Goal: Register for event/course

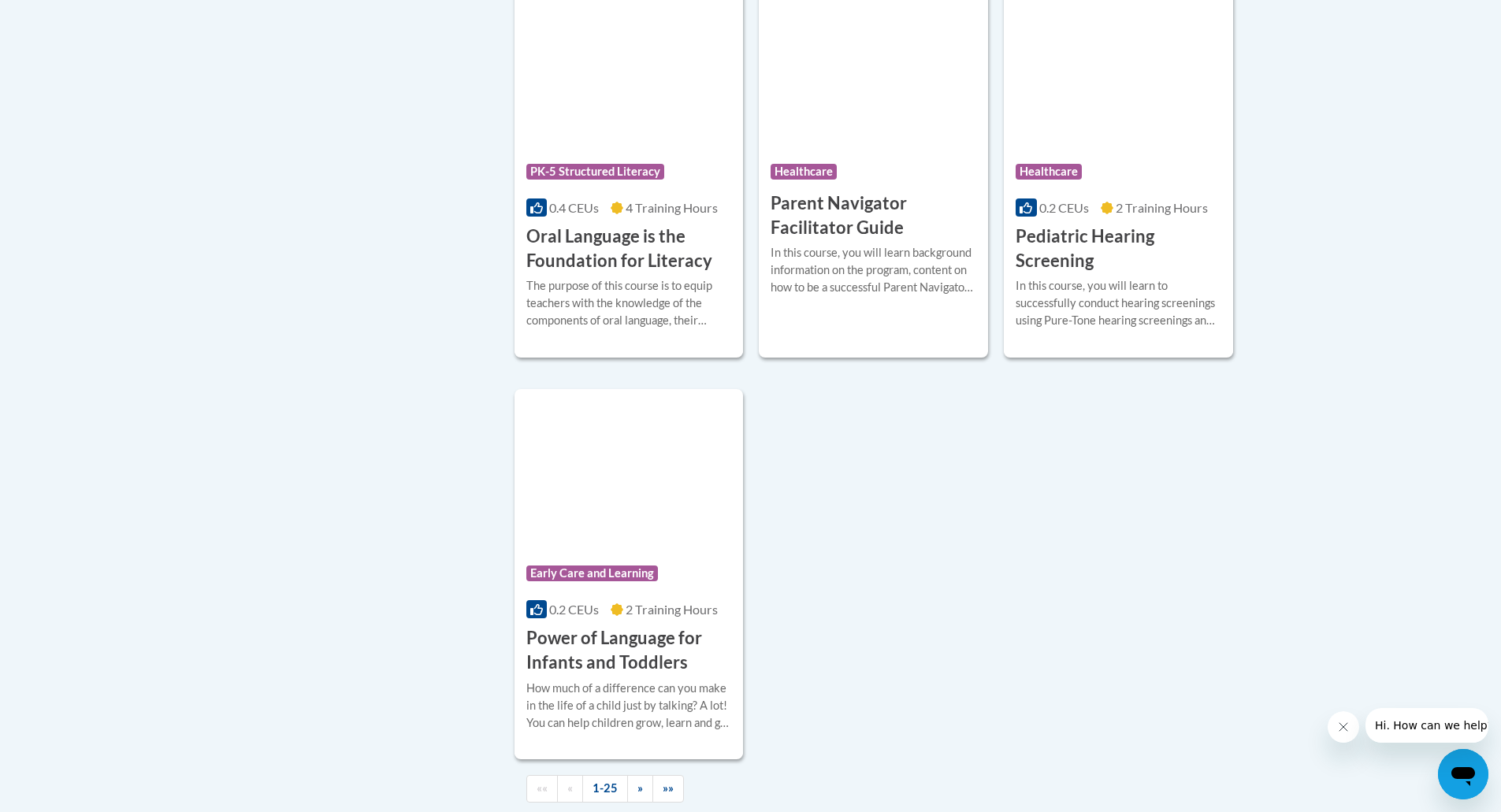
scroll to position [3308, 0]
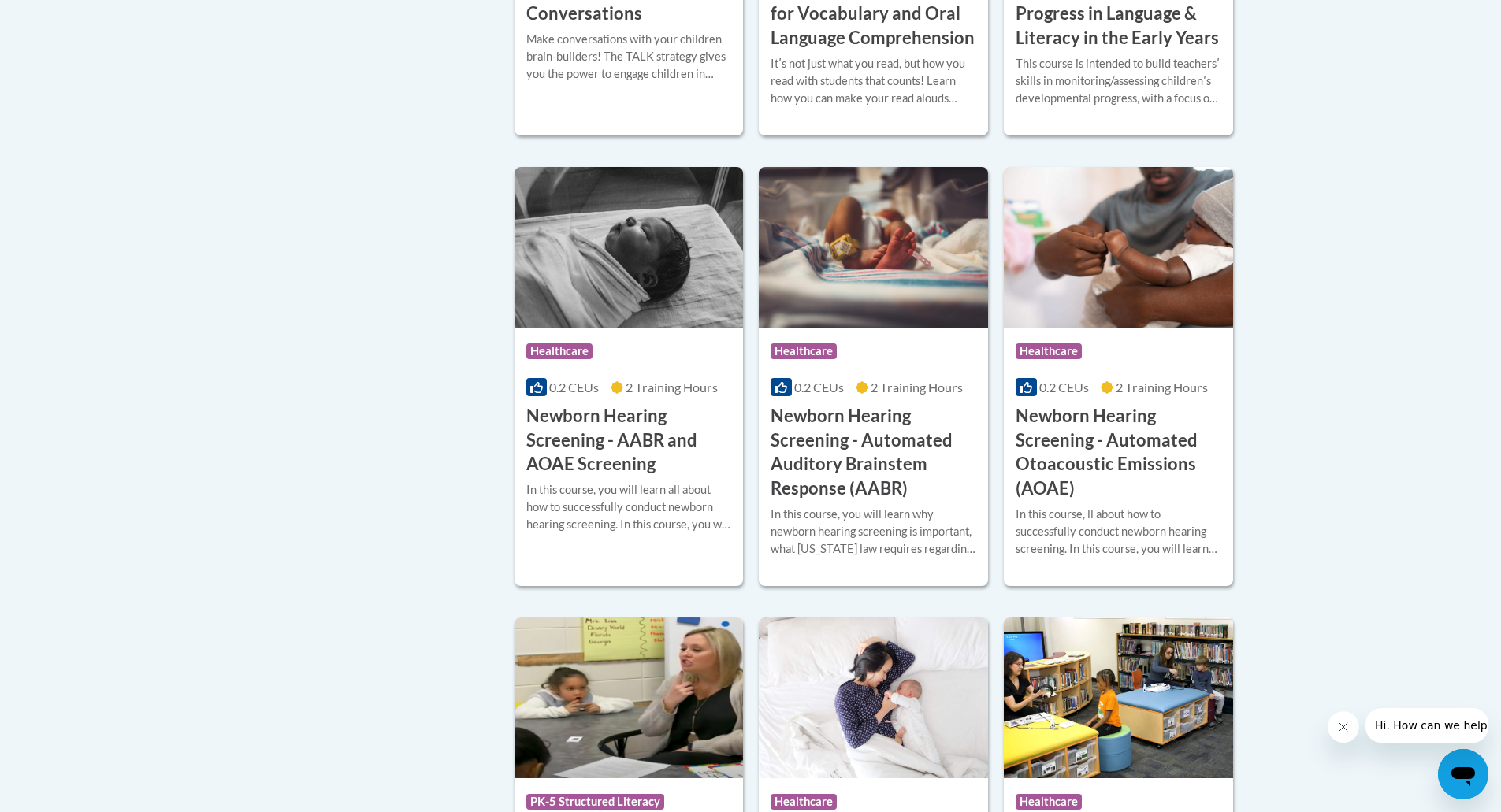
scroll to position [3150, 0]
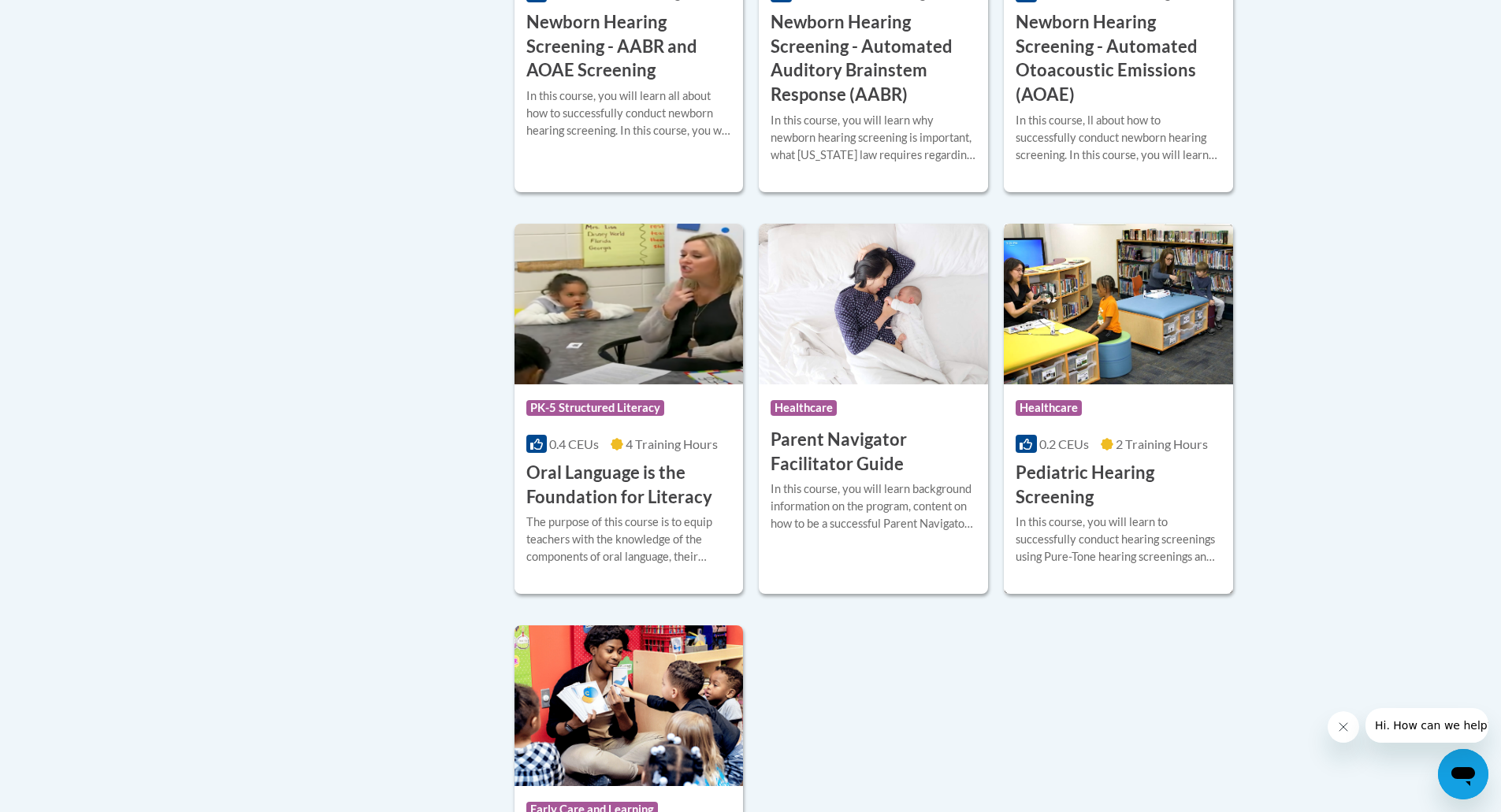
click at [1084, 510] on h3 "Pediatric Hearing Screening" at bounding box center [1118, 485] width 206 height 49
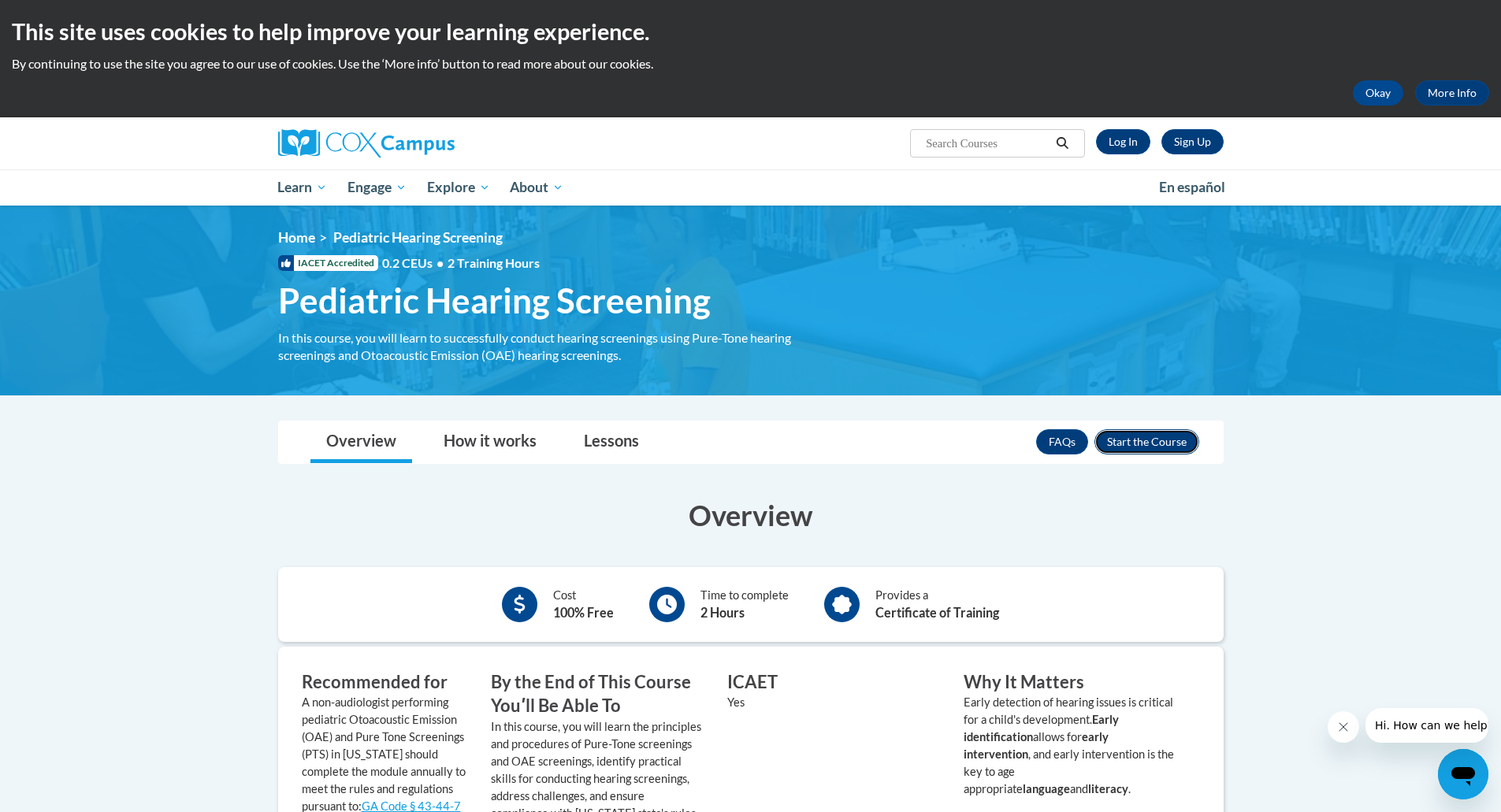
click at [1121, 436] on button "Enroll" at bounding box center [1146, 442] width 104 height 25
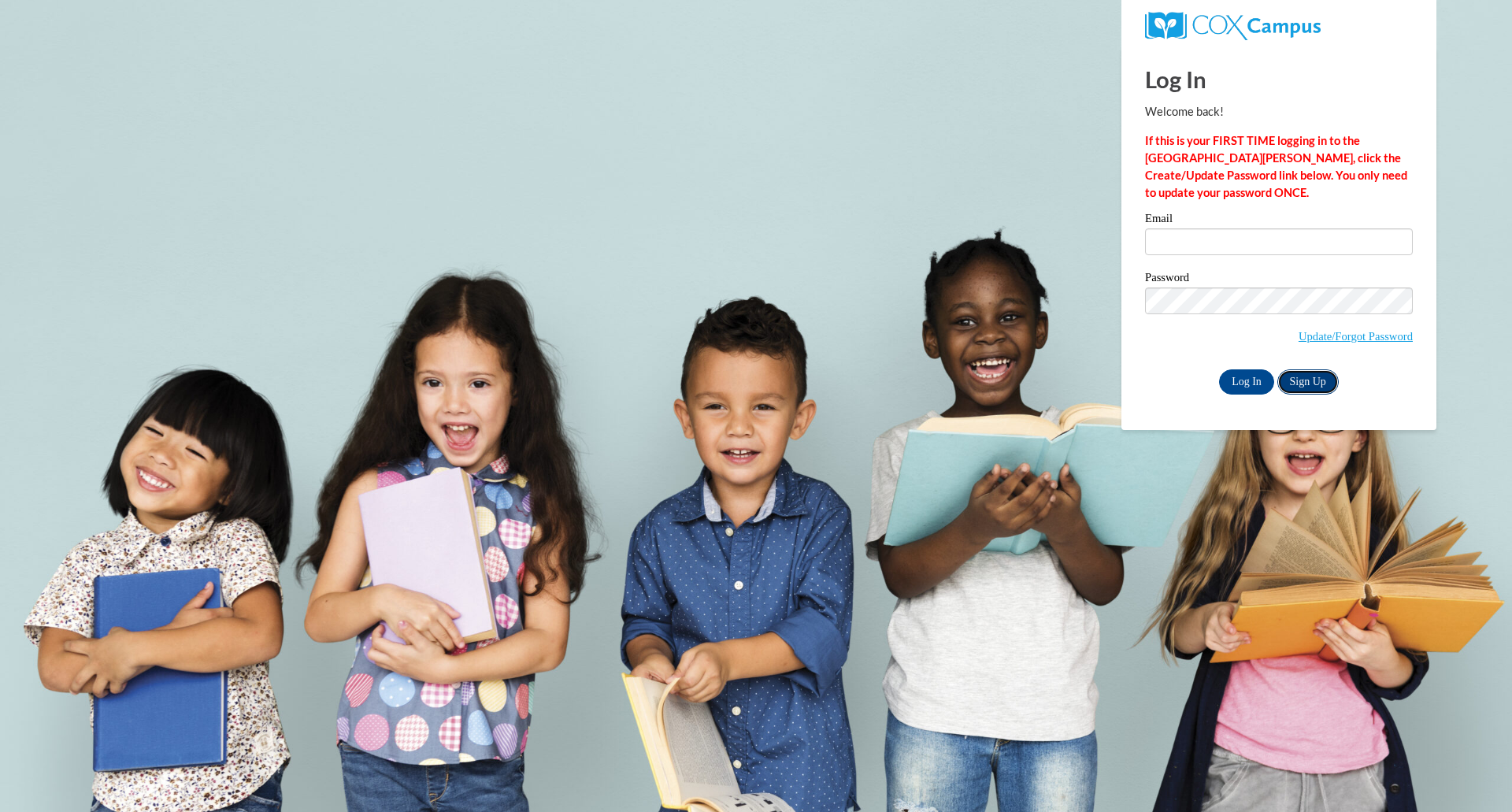
click at [1314, 379] on link "Sign Up" at bounding box center [1308, 382] width 61 height 25
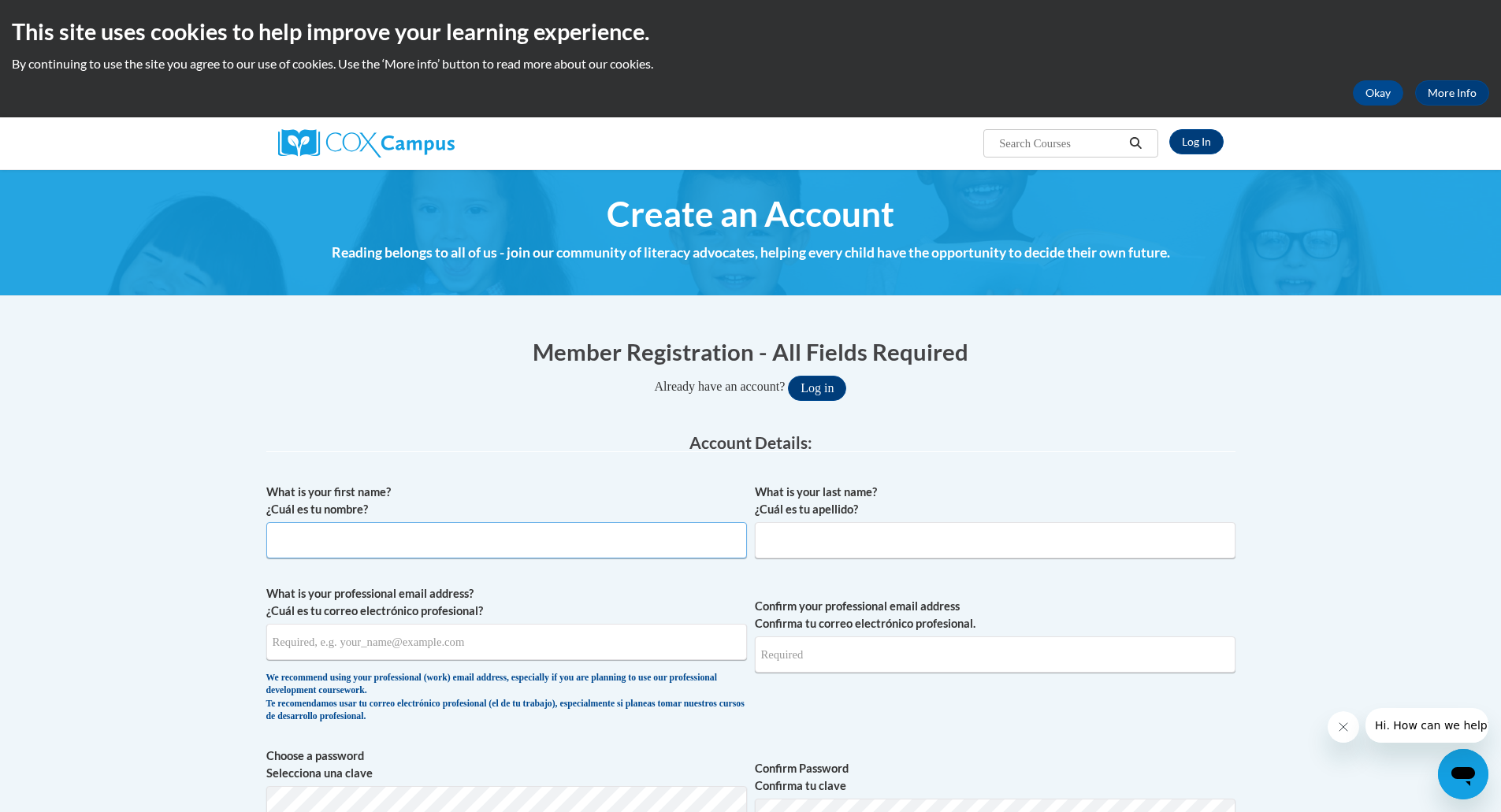
click at [522, 540] on input "What is your first name? ¿Cuál es tu nombre?" at bounding box center [506, 540] width 481 height 36
type input "Jessica"
type input "Bass"
type input "jessica.bass@coffee.k12.ga.us"
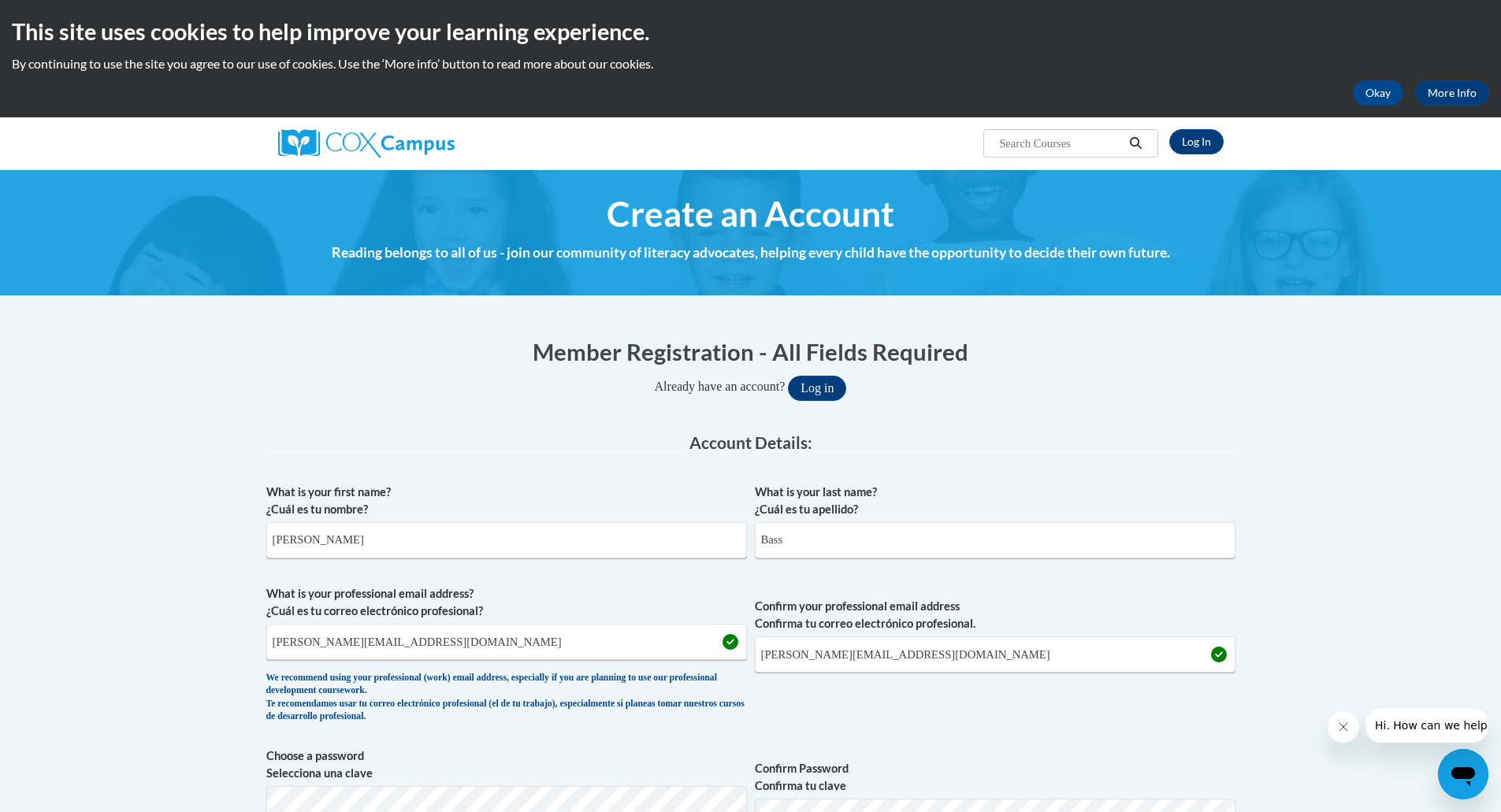
click at [843, 706] on span "Confirm your professional email address Confirma tu correo electrónico profesio…" at bounding box center [995, 658] width 481 height 146
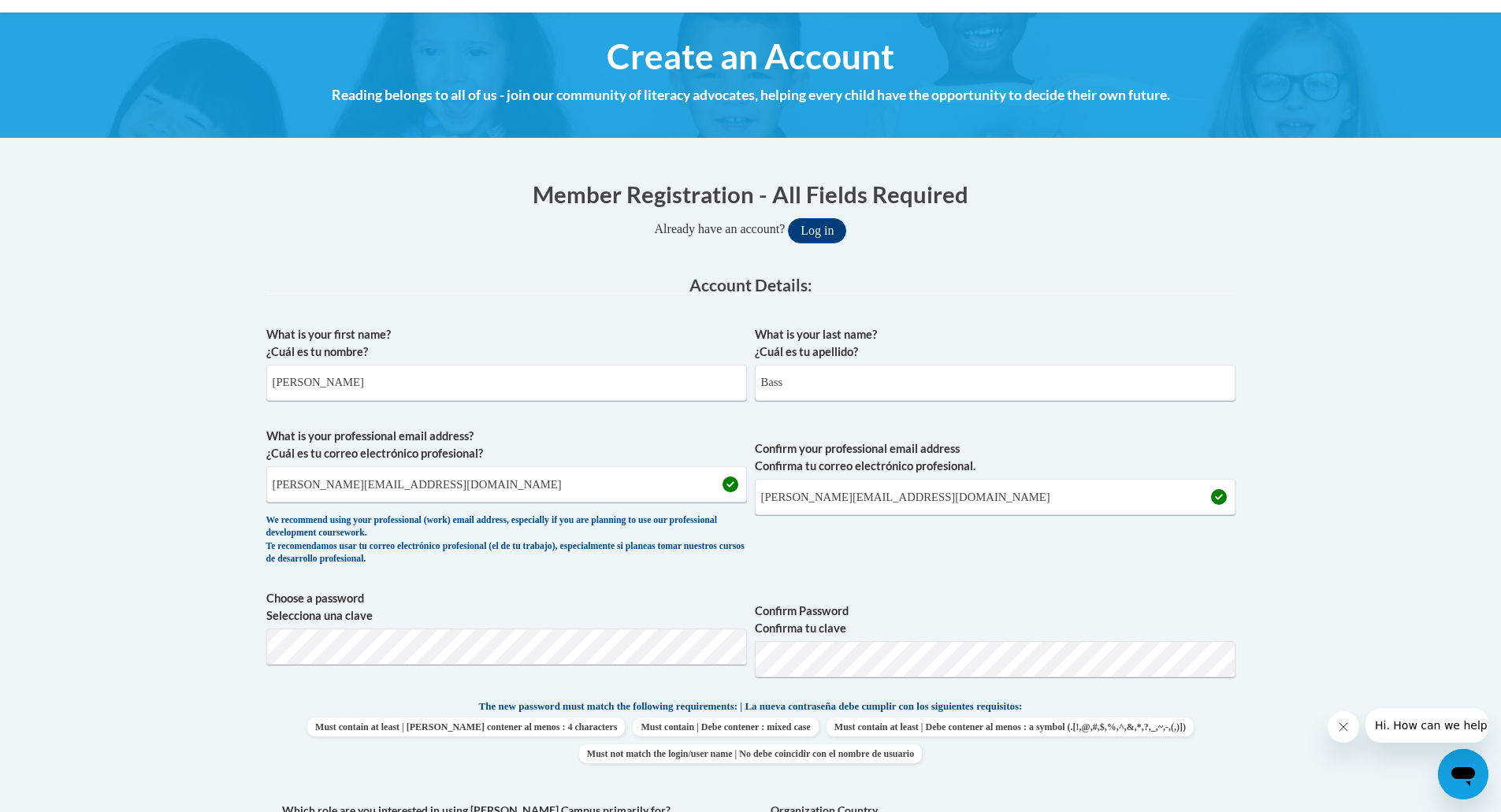
scroll to position [236, 0]
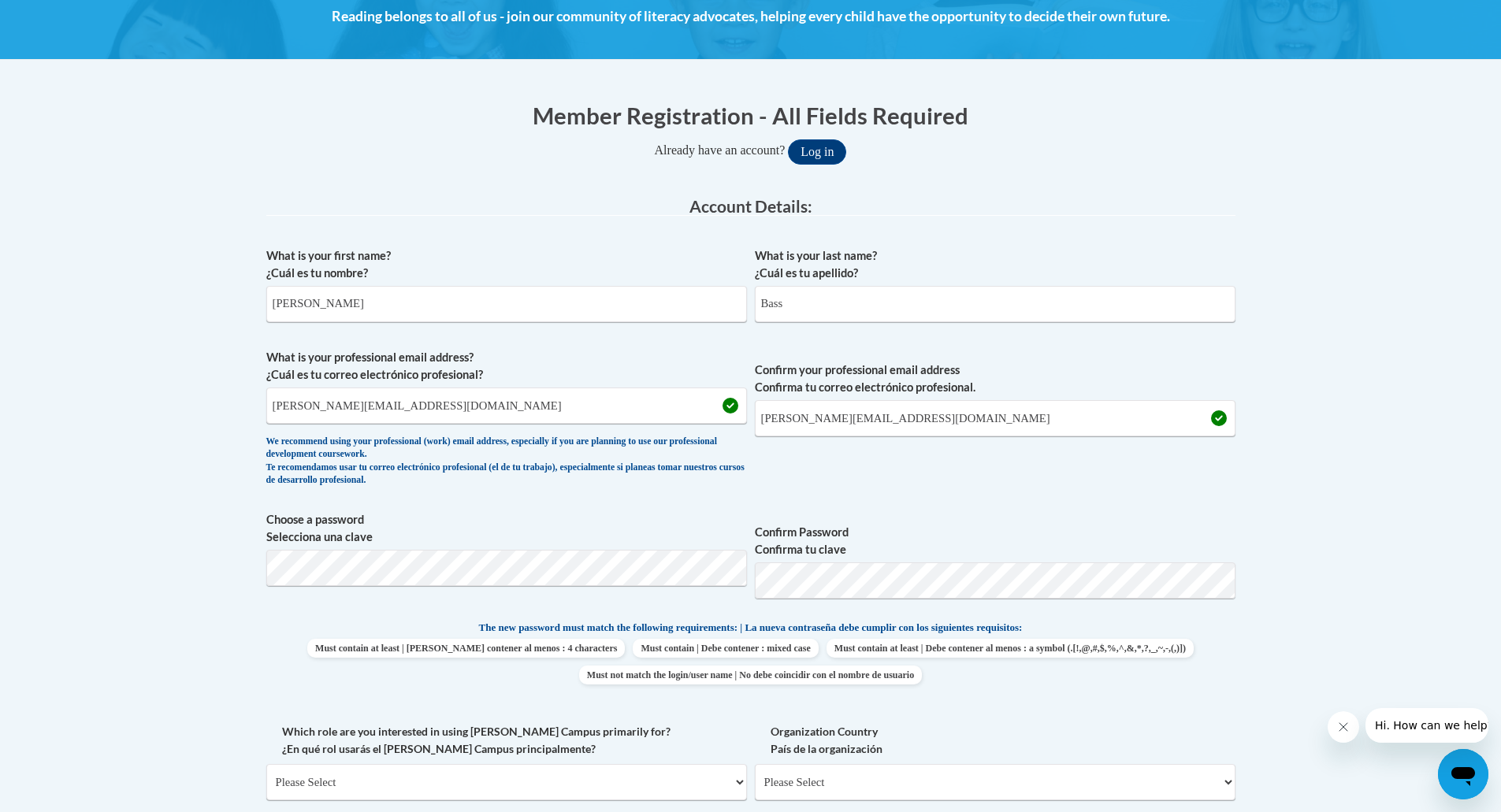
click at [1154, 614] on div "What is your first name? ¿Cuál es tu nombre? Jessica What is your last name? ¿C…" at bounding box center [750, 598] width 969 height 718
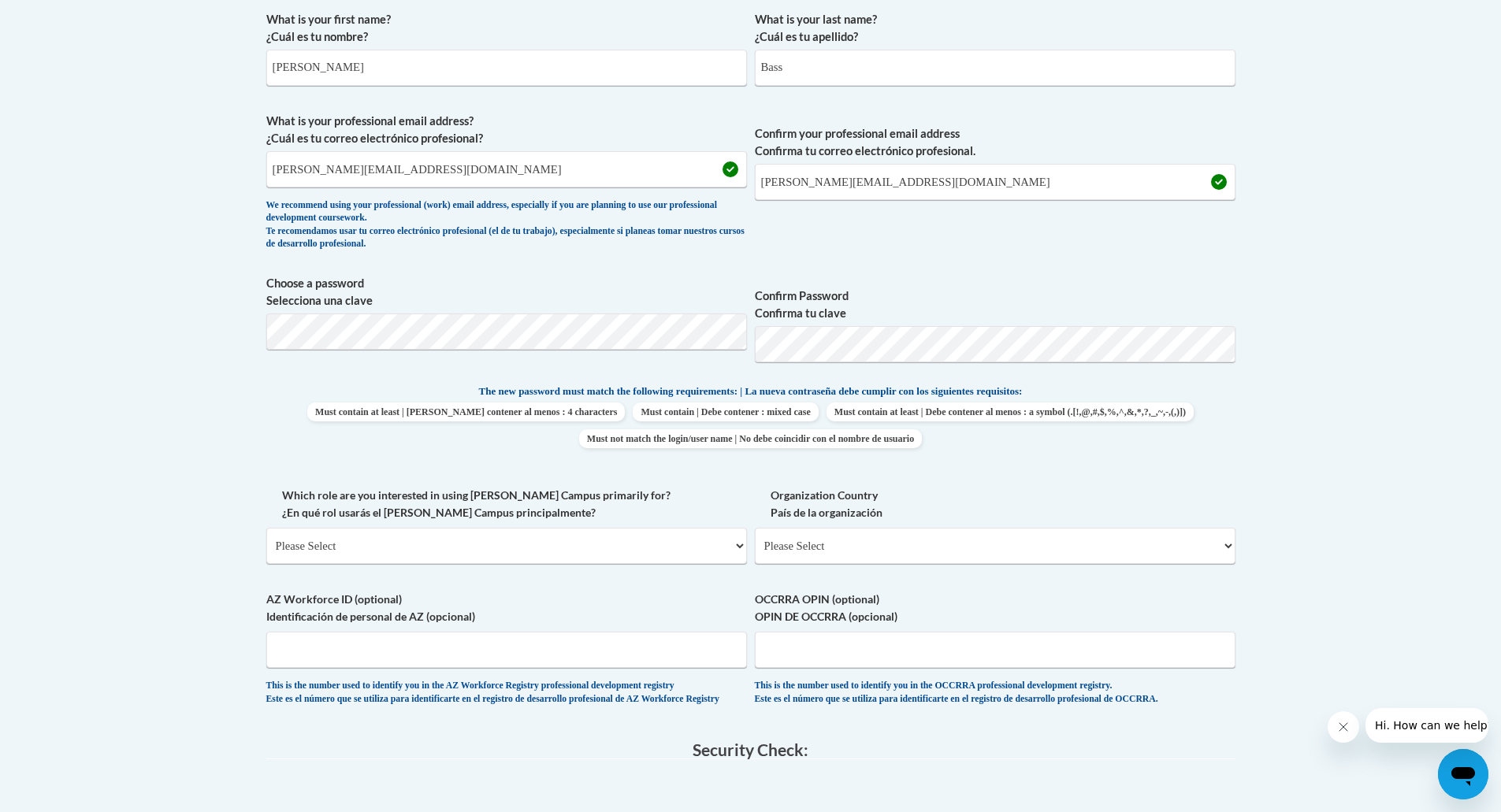
scroll to position [551, 0]
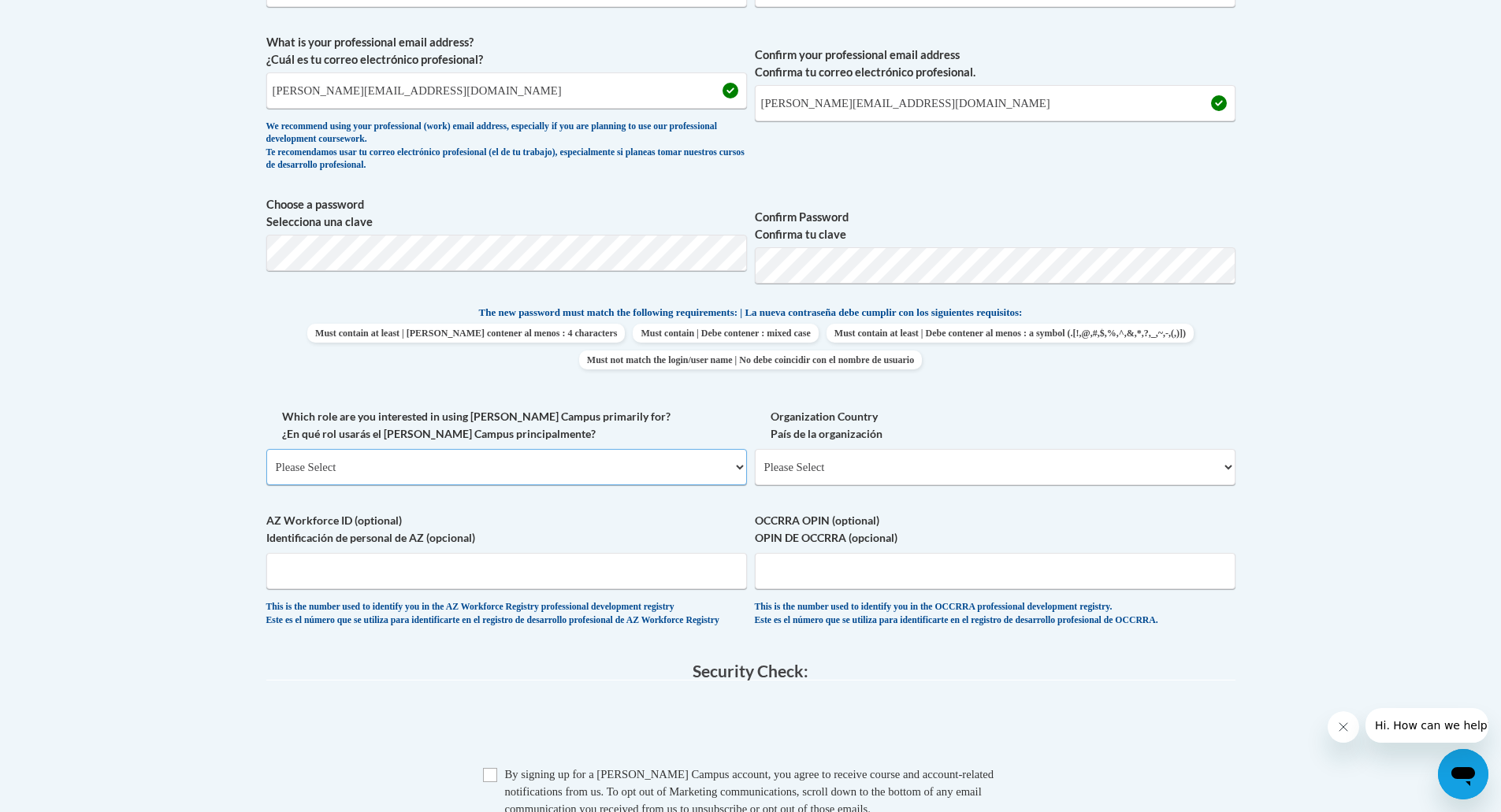
click at [554, 469] on select "Please Select College/University | Colegio/Universidad Community/Nonprofit Part…" at bounding box center [506, 467] width 481 height 36
select select "dc7172d6-9229-4d8e-ba4e-8a66fb6d7019"
click at [266, 449] on select "Please Select College/University | Colegio/Universidad Community/Nonprofit Part…" at bounding box center [506, 467] width 481 height 36
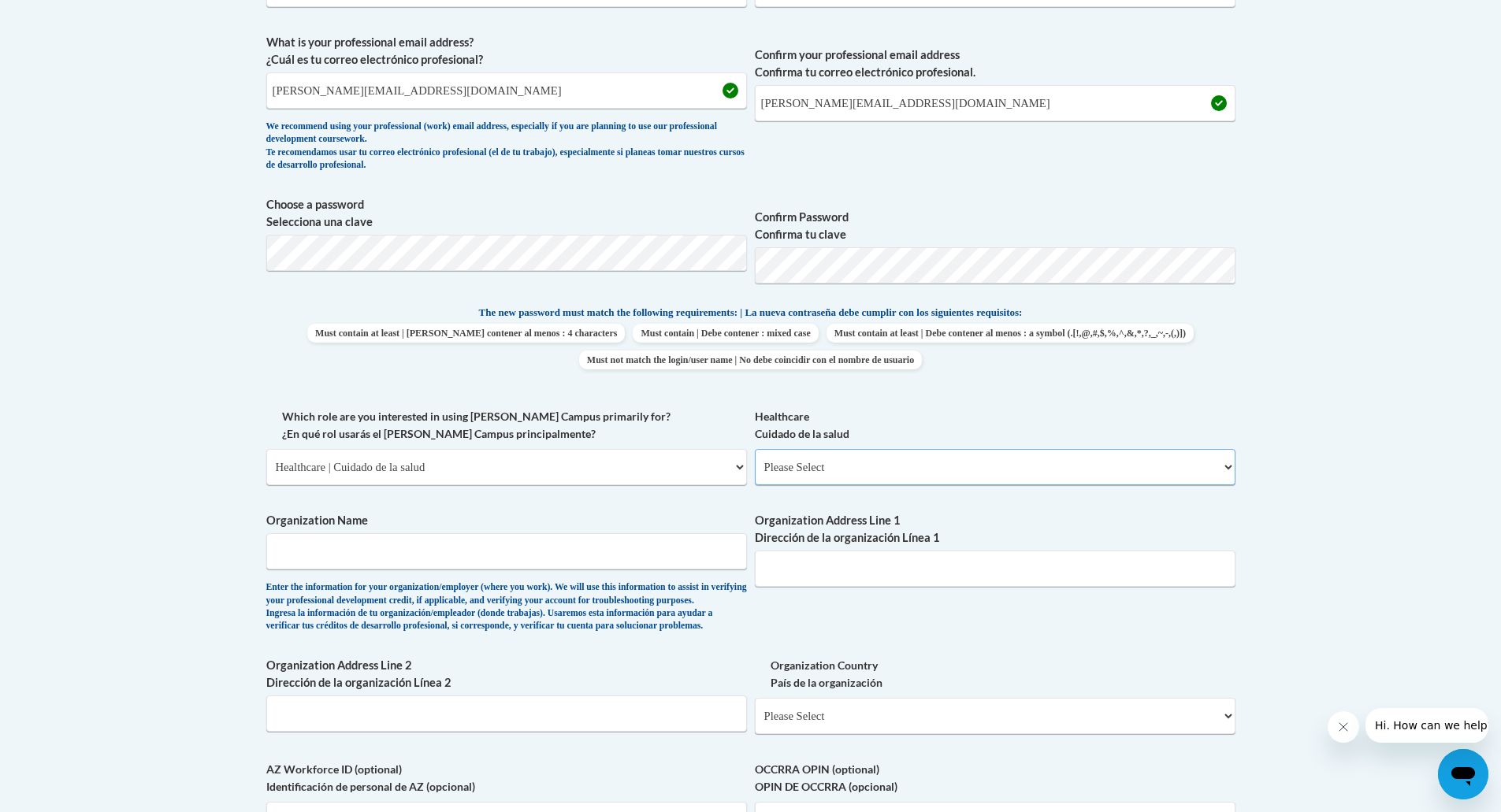
click at [826, 470] on select "Please Select Clinical Education | Educación clinica Executive Leadership | Líd…" at bounding box center [995, 467] width 481 height 36
select select "ec7581ce-cea7-4426-80e7-2f9e4616bd2c"
click at [755, 449] on select "Please Select Clinical Education | Educación clinica Executive Leadership | Líd…" at bounding box center [995, 467] width 481 height 36
click at [608, 544] on input "Organization Name" at bounding box center [506, 551] width 481 height 36
type input "CCBOE"
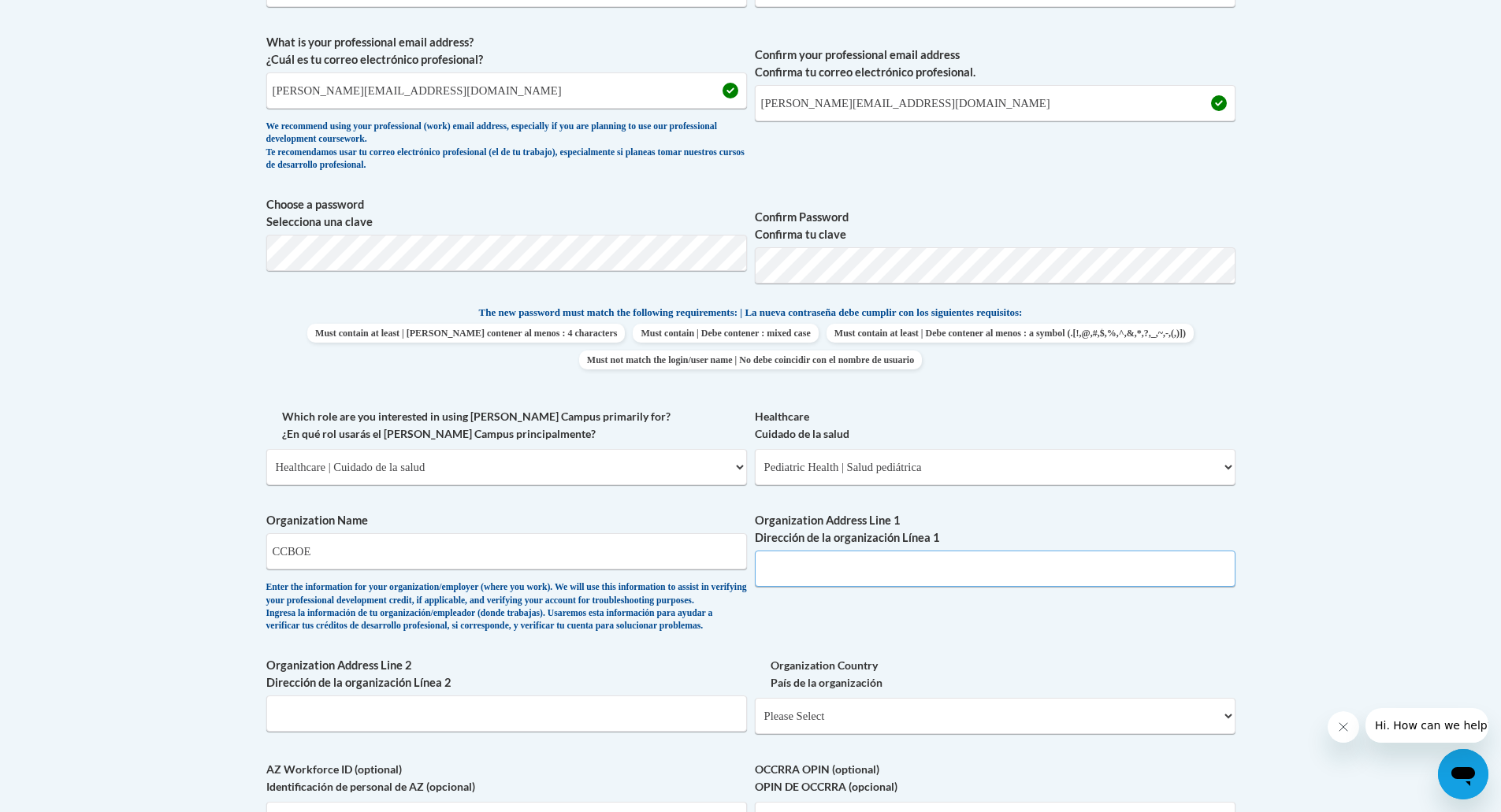
click at [817, 570] on input "Organization Address Line 1 Dirección de la organización Línea 1" at bounding box center [995, 568] width 481 height 36
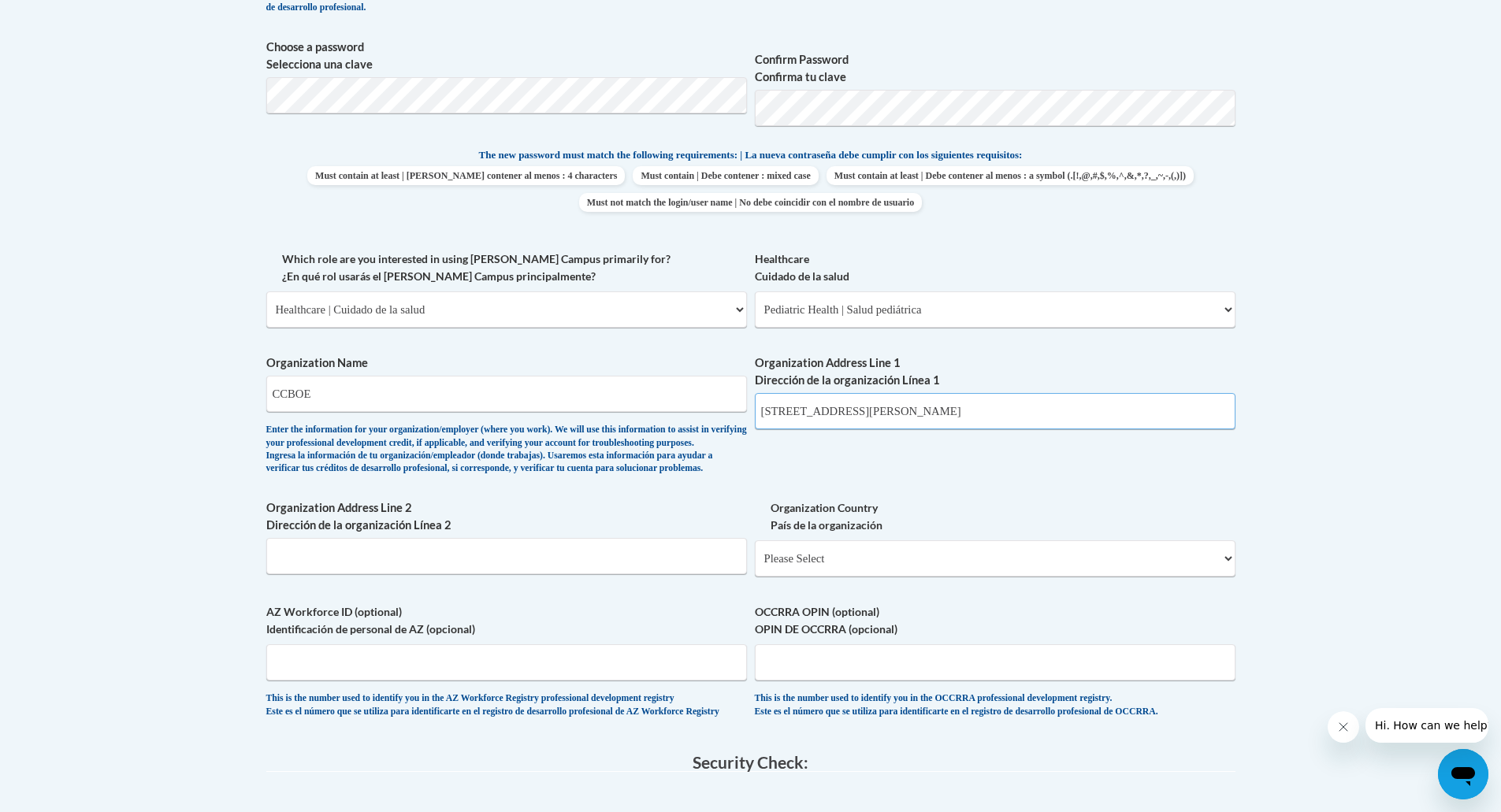
type input "1020 S. Gaskin Ave"
click at [810, 577] on select "Please Select United States | Estados Unidos Outside of the United States | Fue…" at bounding box center [995, 558] width 481 height 36
select select "ad49bcad-a171-4b2e-b99c-48b446064914"
click at [755, 565] on select "Please Select United States | Estados Unidos Outside of the United States | Fue…" at bounding box center [995, 558] width 481 height 36
select select
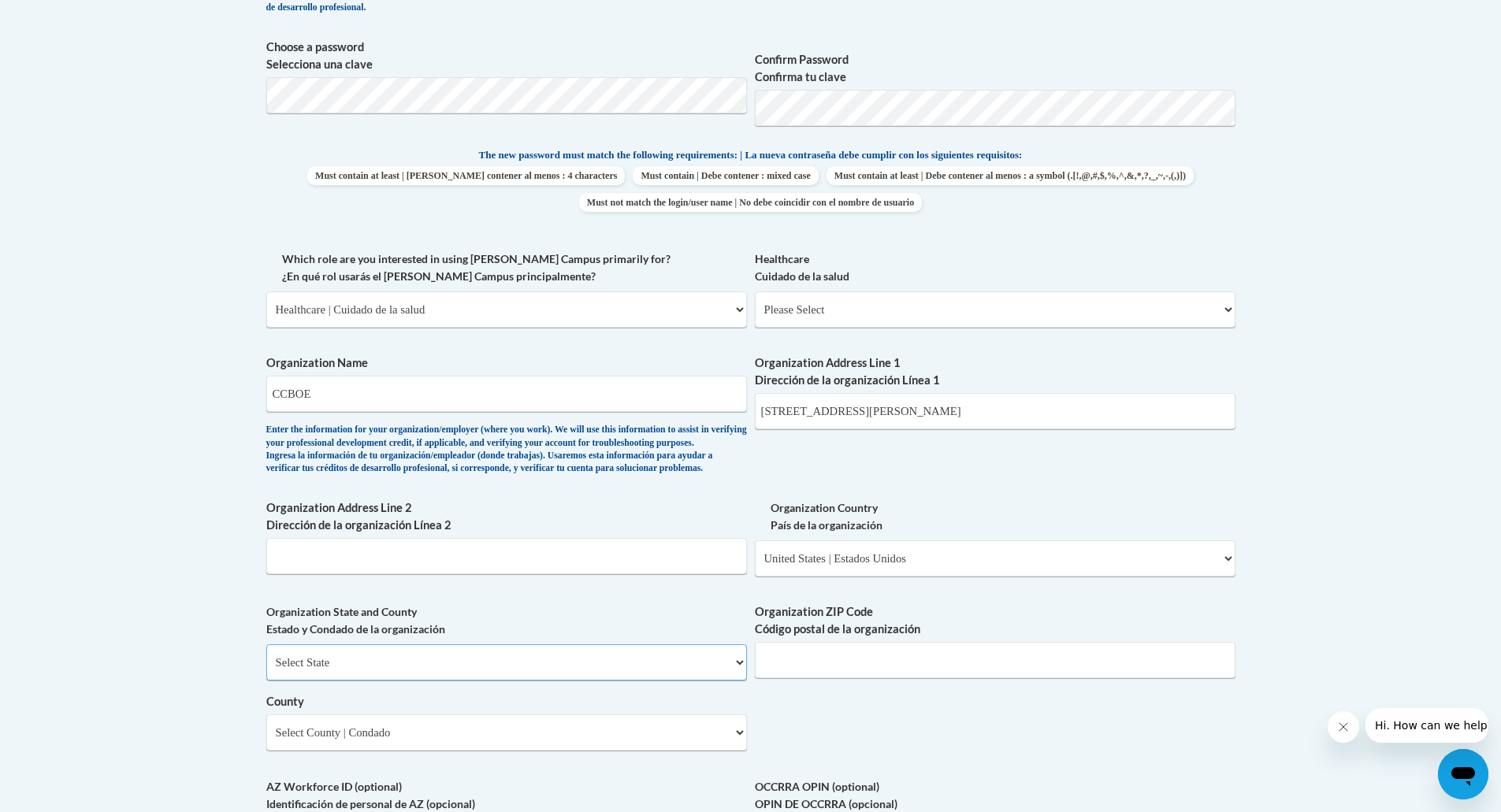
click at [555, 680] on select "Select State Alabama Alaska Arizona Arkansas California Colorado Connecticut De…" at bounding box center [506, 662] width 481 height 36
select select "Georgia"
click at [266, 670] on select "Select State Alabama Alaska Arizona Arkansas California Colorado Connecticut De…" at bounding box center [506, 662] width 481 height 36
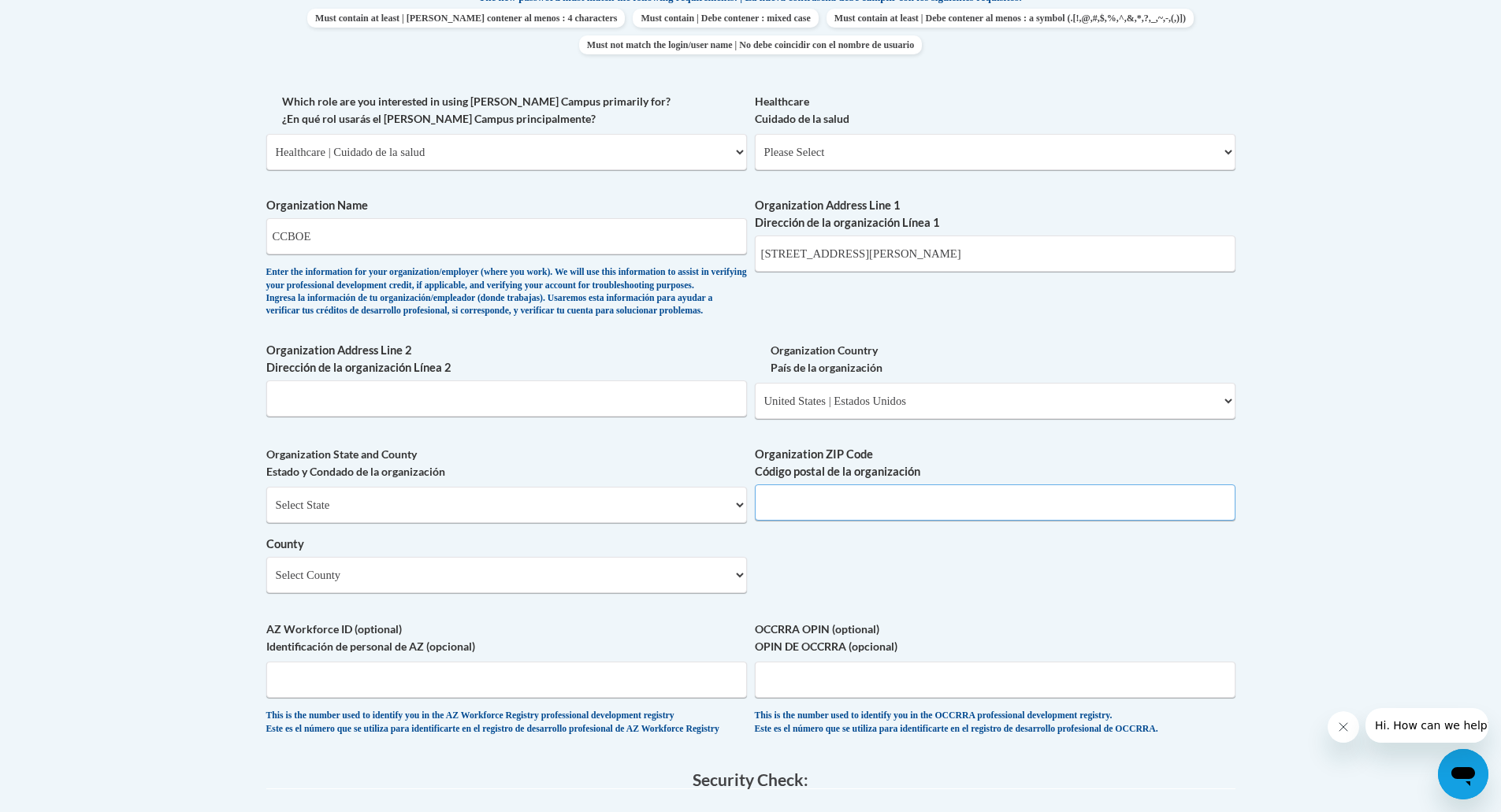
click at [914, 520] on input "Organization ZIP Code Código postal de la organización" at bounding box center [995, 503] width 481 height 36
type input "31533"
click at [913, 573] on div "What is your first name? ¿Cuál es tu nombre? Jessica What is your last name? ¿C…" at bounding box center [750, 181] width 969 height 1142
click at [708, 593] on select "Select County Appling Atkinson Bacon Baker Baldwin Banks Barrow Bartow Ben Hill…" at bounding box center [506, 575] width 481 height 36
select select "Coffee"
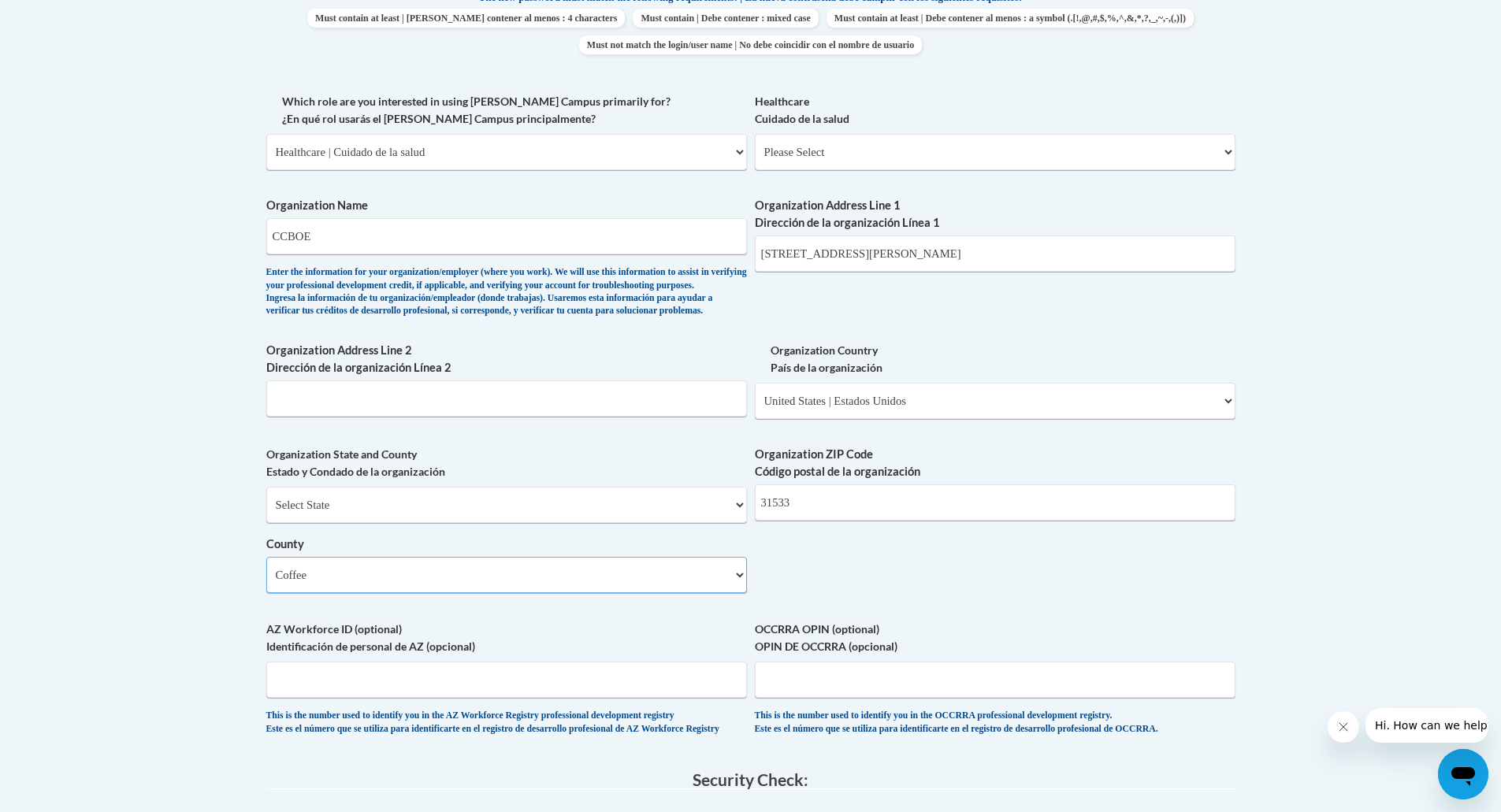
click at [266, 582] on select "Select County Appling Atkinson Bacon Baker Baldwin Banks Barrow Bartow Ben Hill…" at bounding box center [506, 575] width 481 height 36
click at [1098, 581] on div "What is your first name? ¿Cuál es tu nombre? Jessica What is your last name? ¿C…" at bounding box center [750, 181] width 969 height 1142
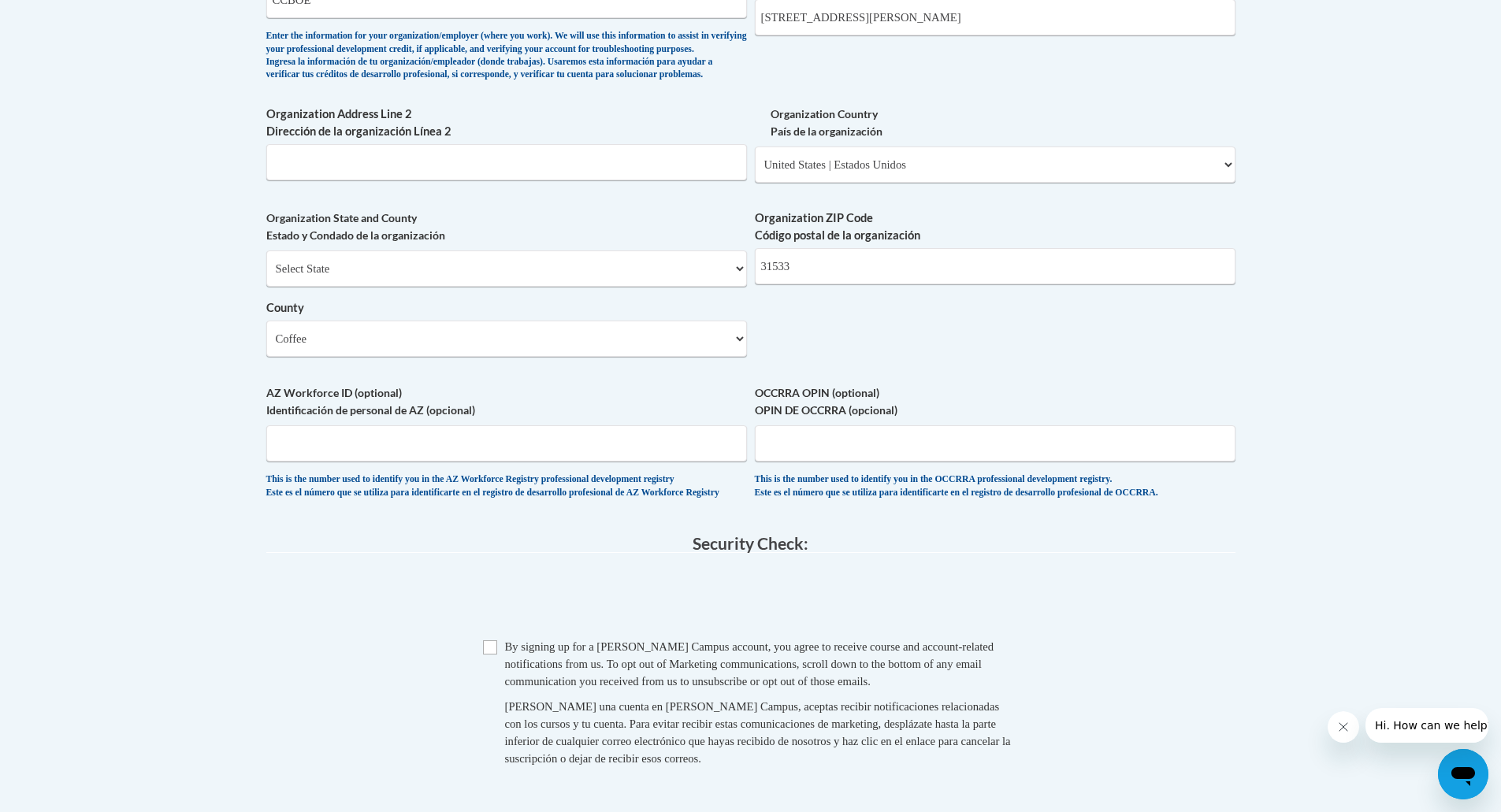
scroll to position [1182, 0]
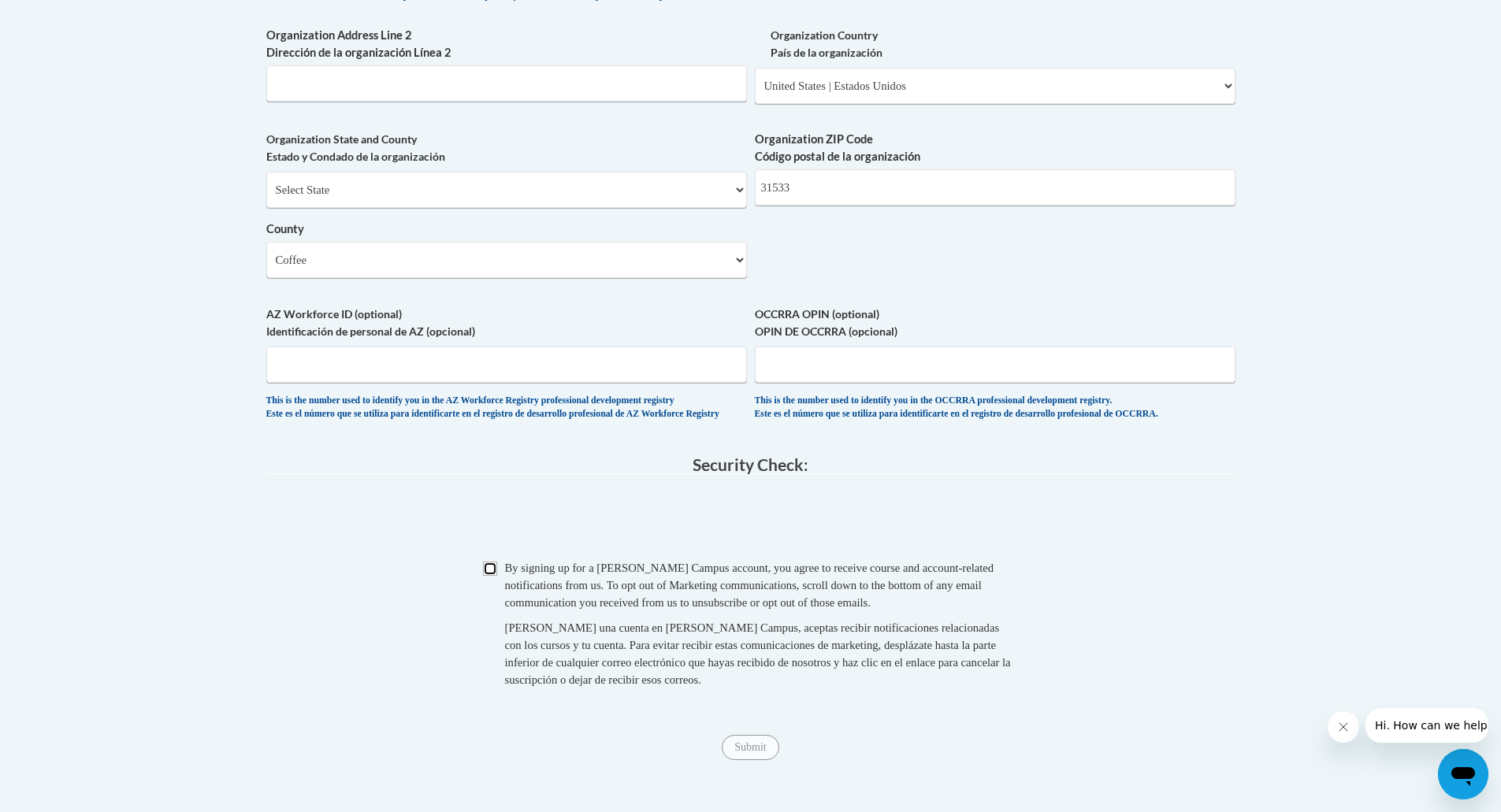
click at [496, 576] on input "Checkbox" at bounding box center [490, 568] width 14 height 14
checkbox input "true"
click at [743, 760] on input "Submit" at bounding box center [750, 747] width 56 height 25
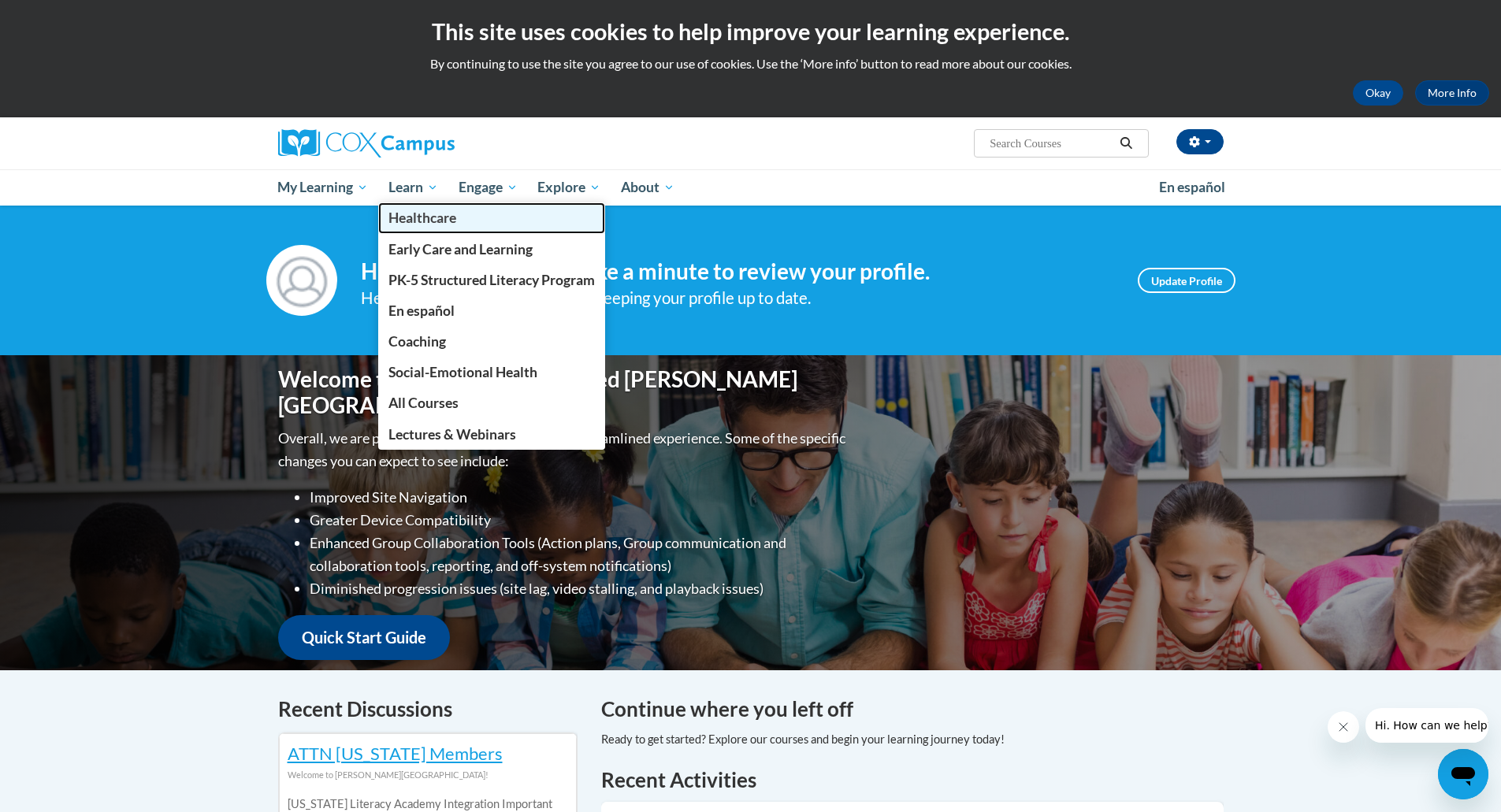
click at [412, 216] on span "Healthcare" at bounding box center [423, 218] width 68 height 17
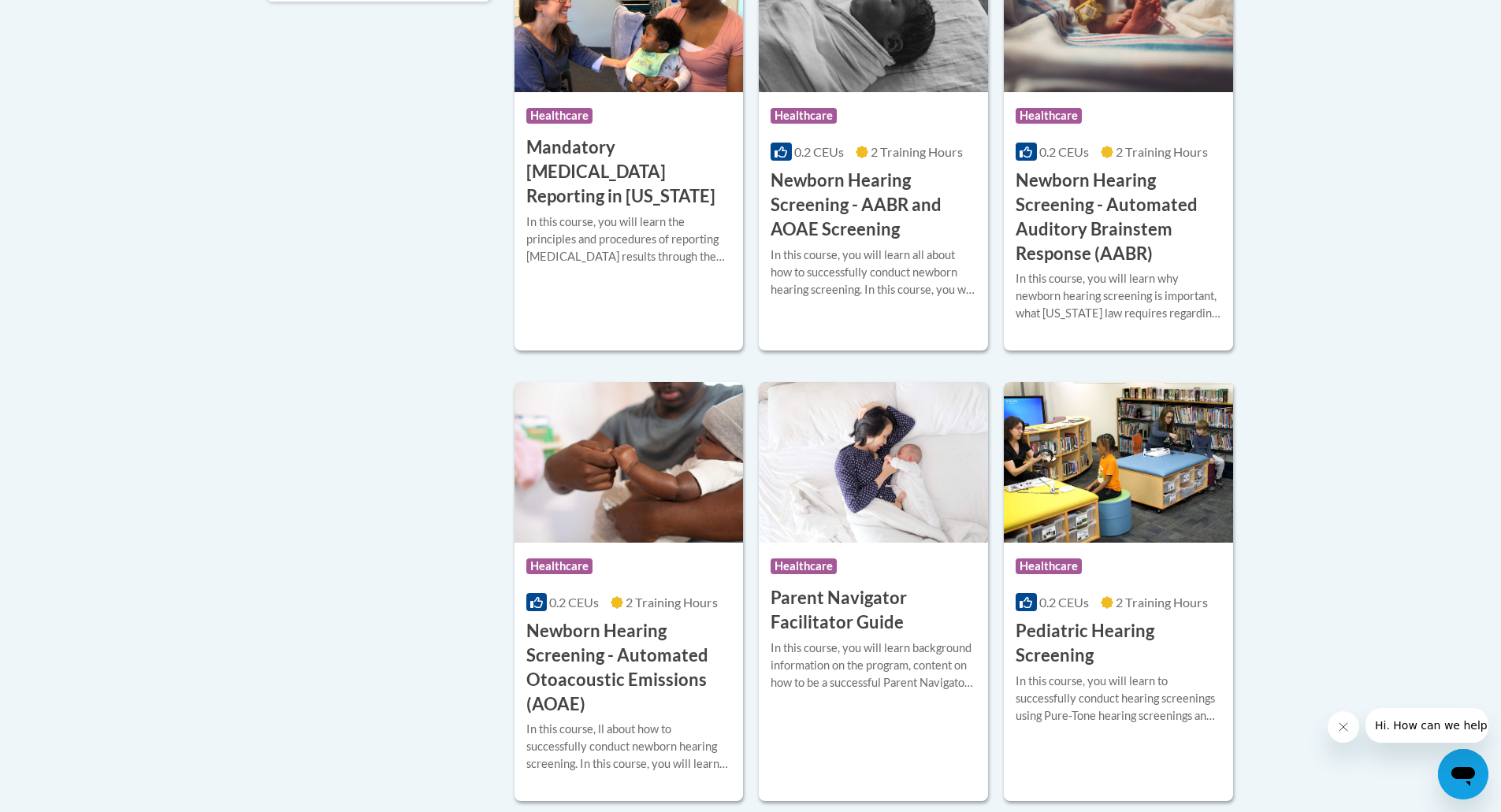
scroll to position [945, 0]
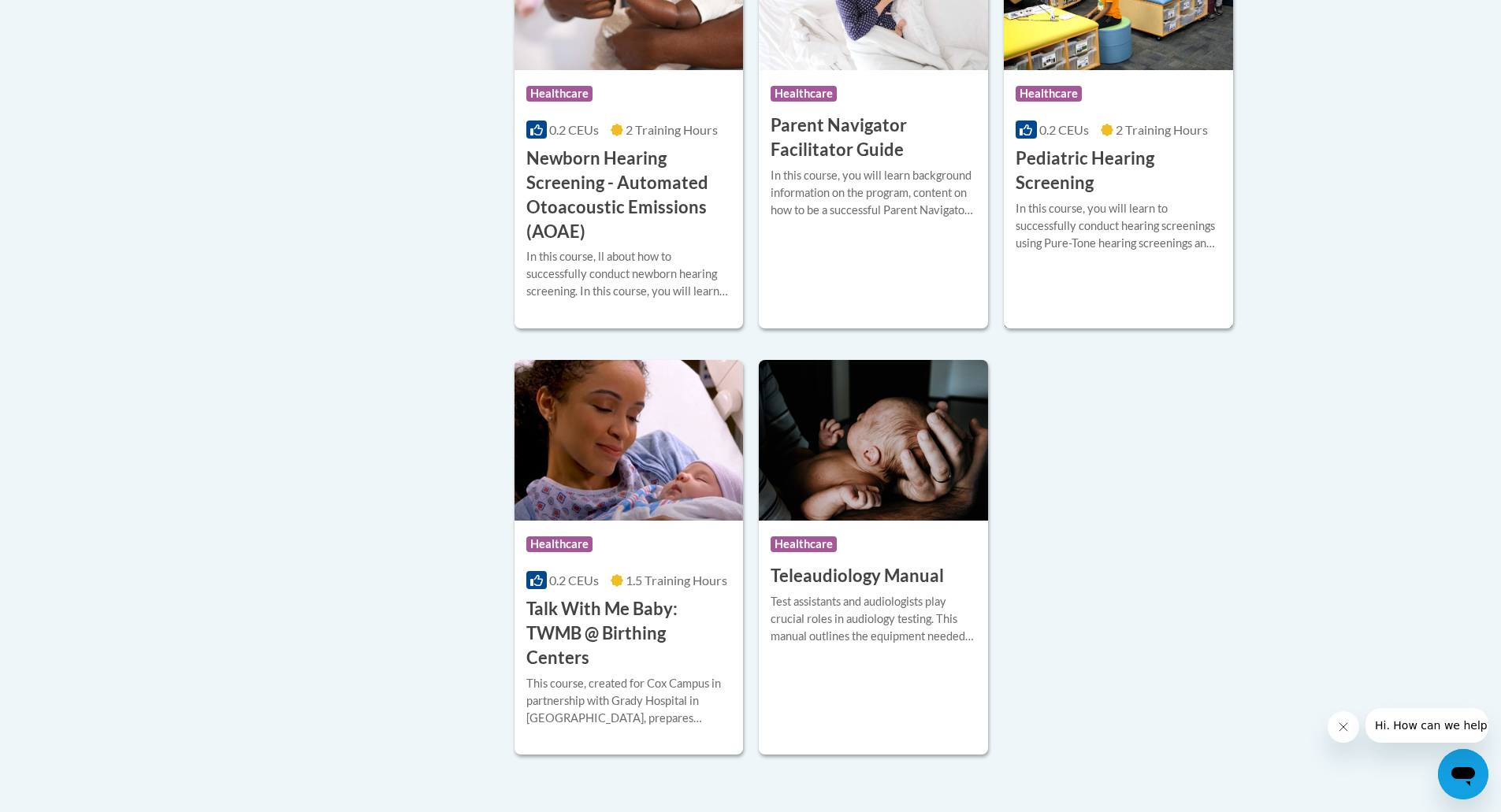
click at [1070, 91] on span "Healthcare" at bounding box center [1048, 94] width 66 height 16
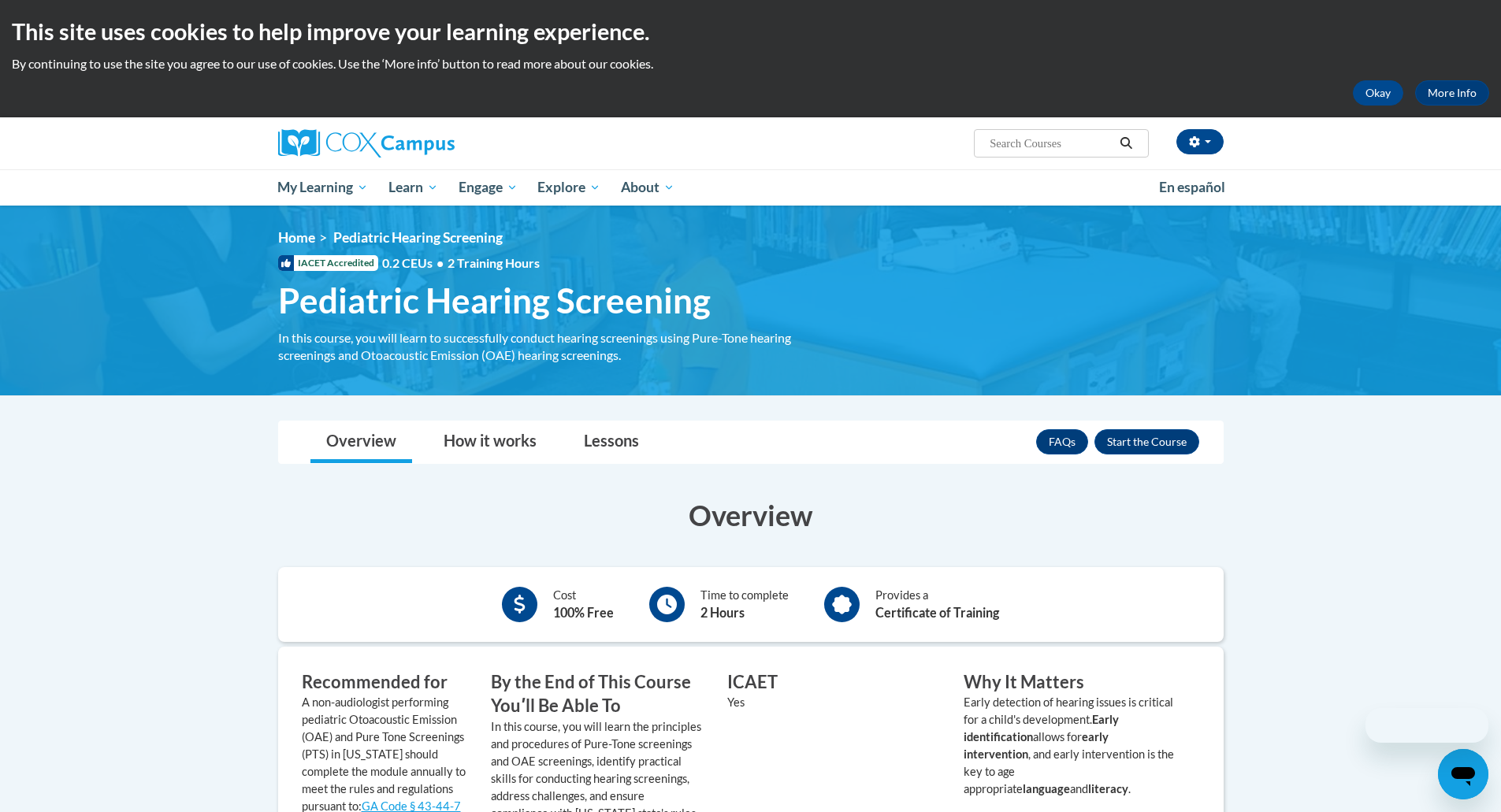
scroll to position [157, 0]
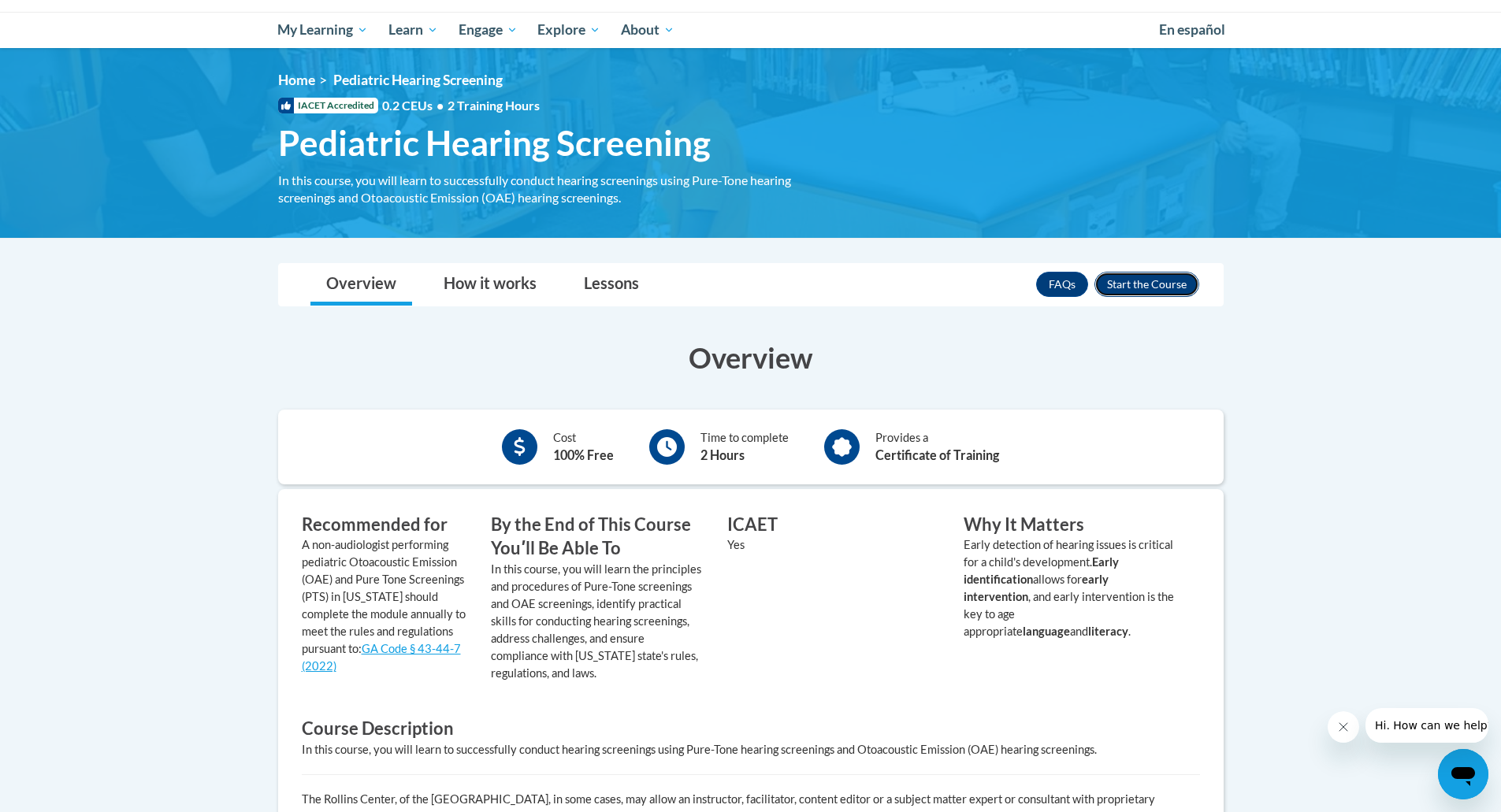
click at [1136, 288] on button "Enroll" at bounding box center [1146, 284] width 104 height 25
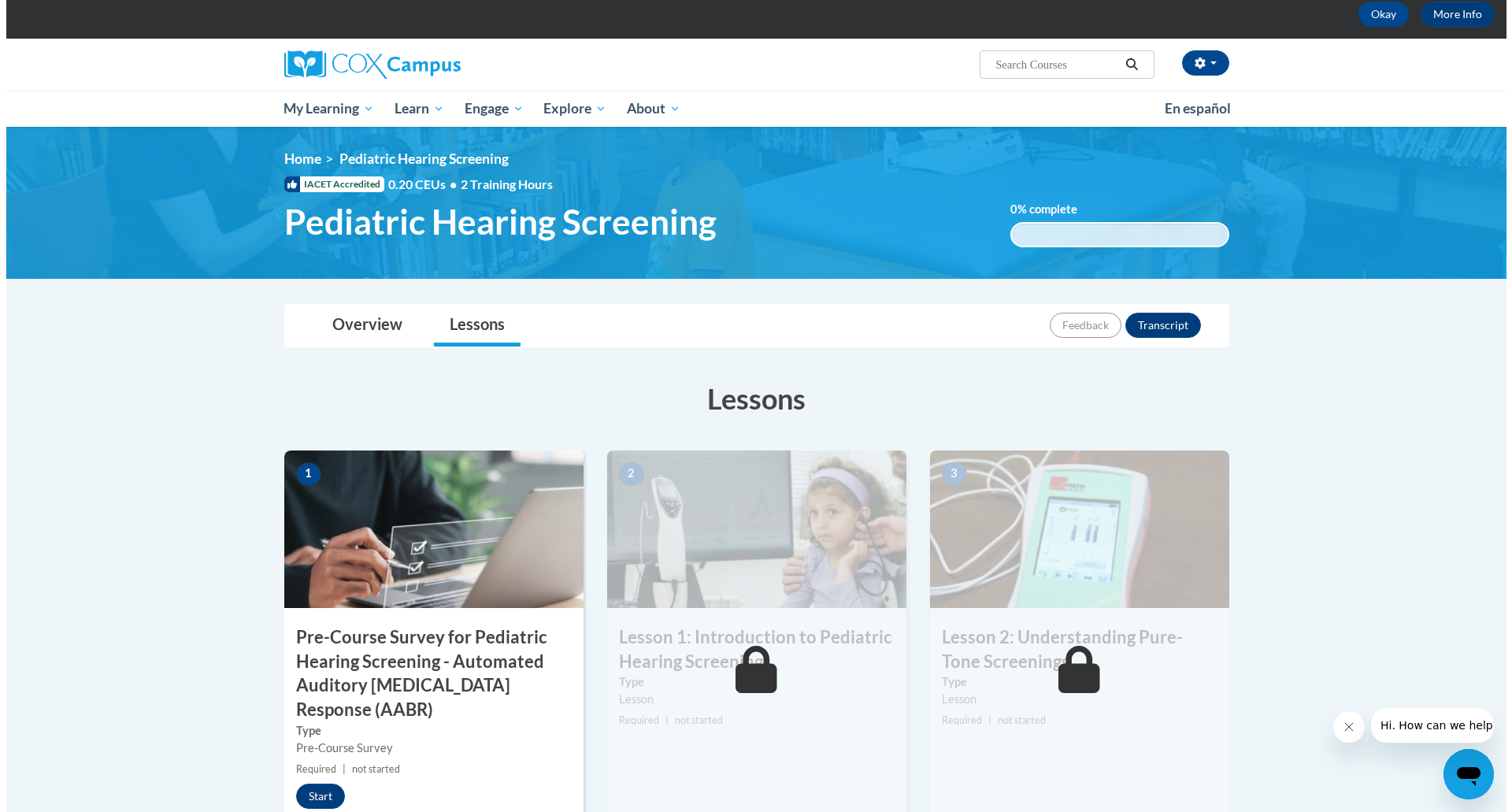
scroll to position [236, 0]
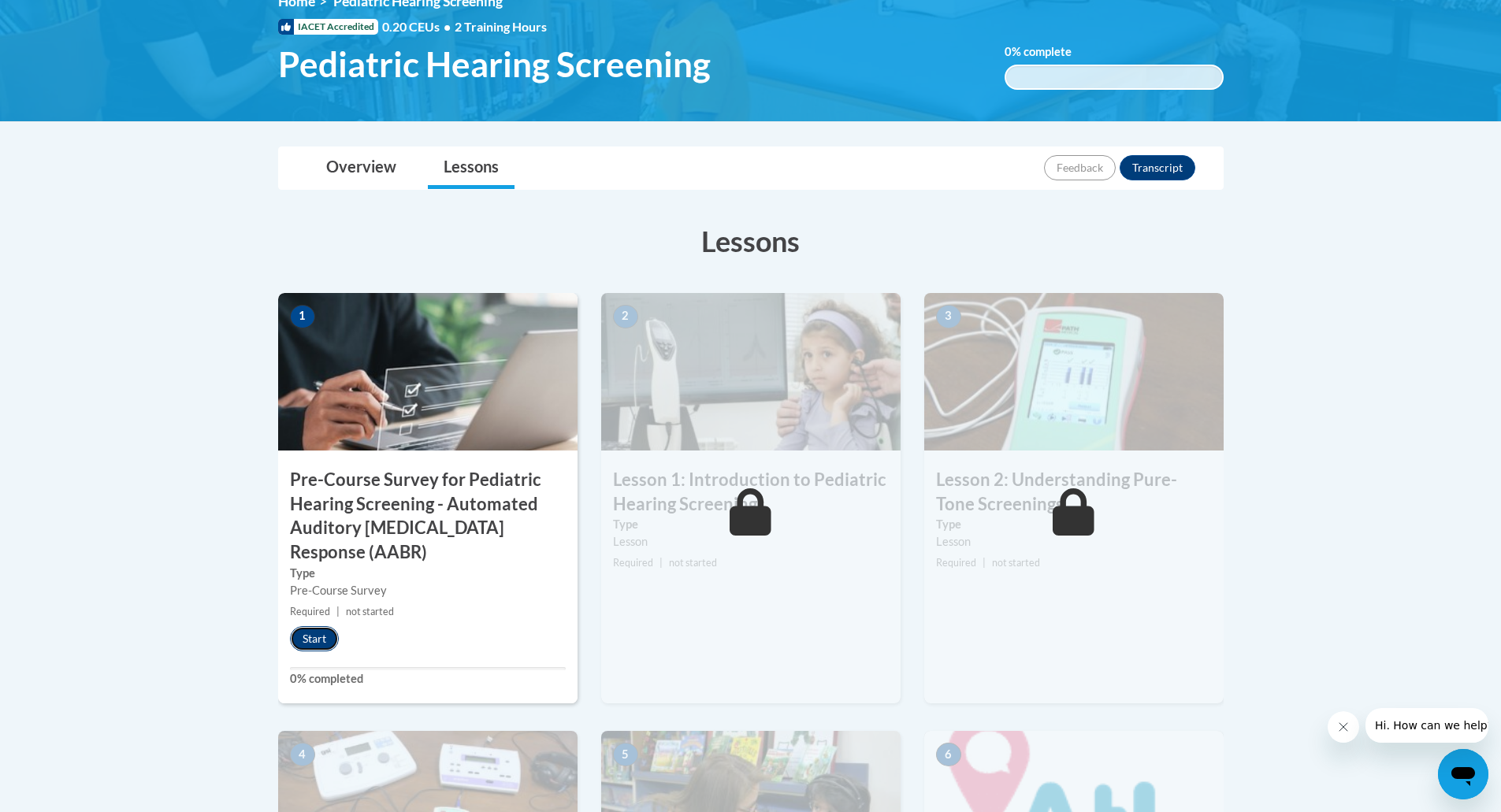
click at [297, 640] on button "Start" at bounding box center [314, 639] width 49 height 25
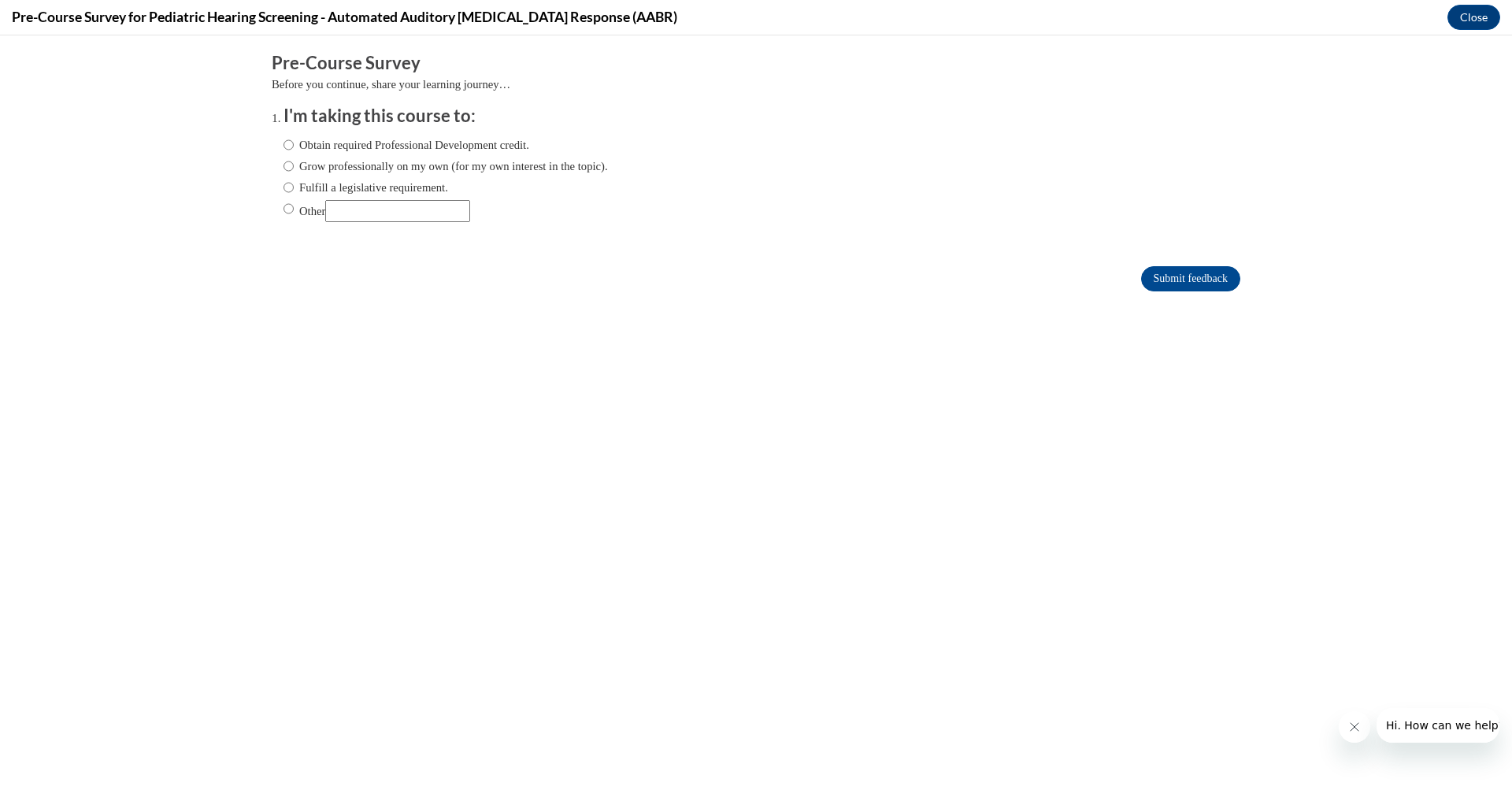
scroll to position [0, 0]
click at [283, 145] on input "Obtain required Professional Development credit." at bounding box center [288, 144] width 10 height 17
radio input "true"
click at [1212, 280] on input "Submit feedback" at bounding box center [1191, 278] width 99 height 25
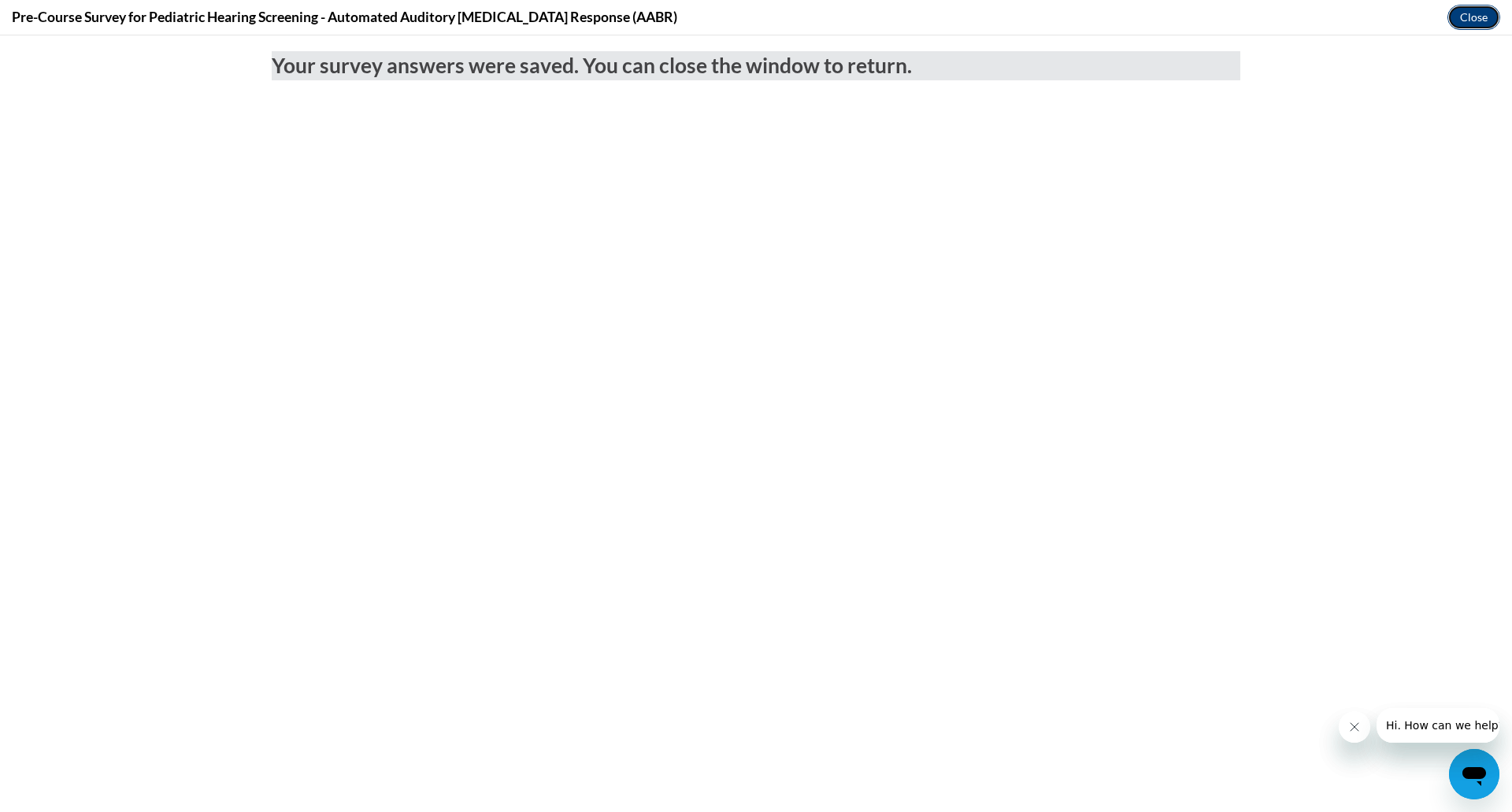
click at [1471, 21] on button "Close" at bounding box center [1474, 17] width 53 height 25
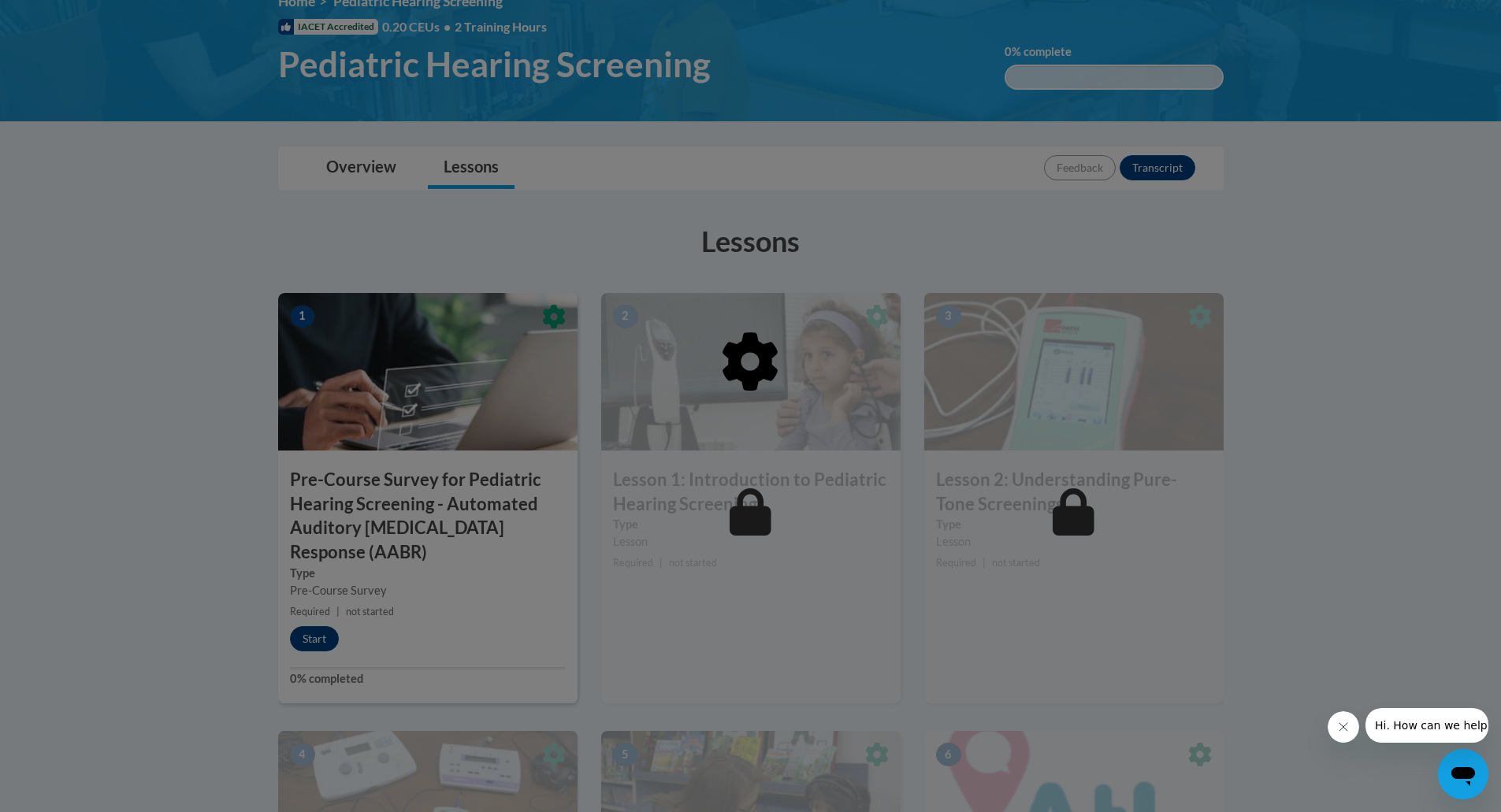
click at [1344, 724] on icon "Close message from company" at bounding box center [1342, 727] width 12 height 12
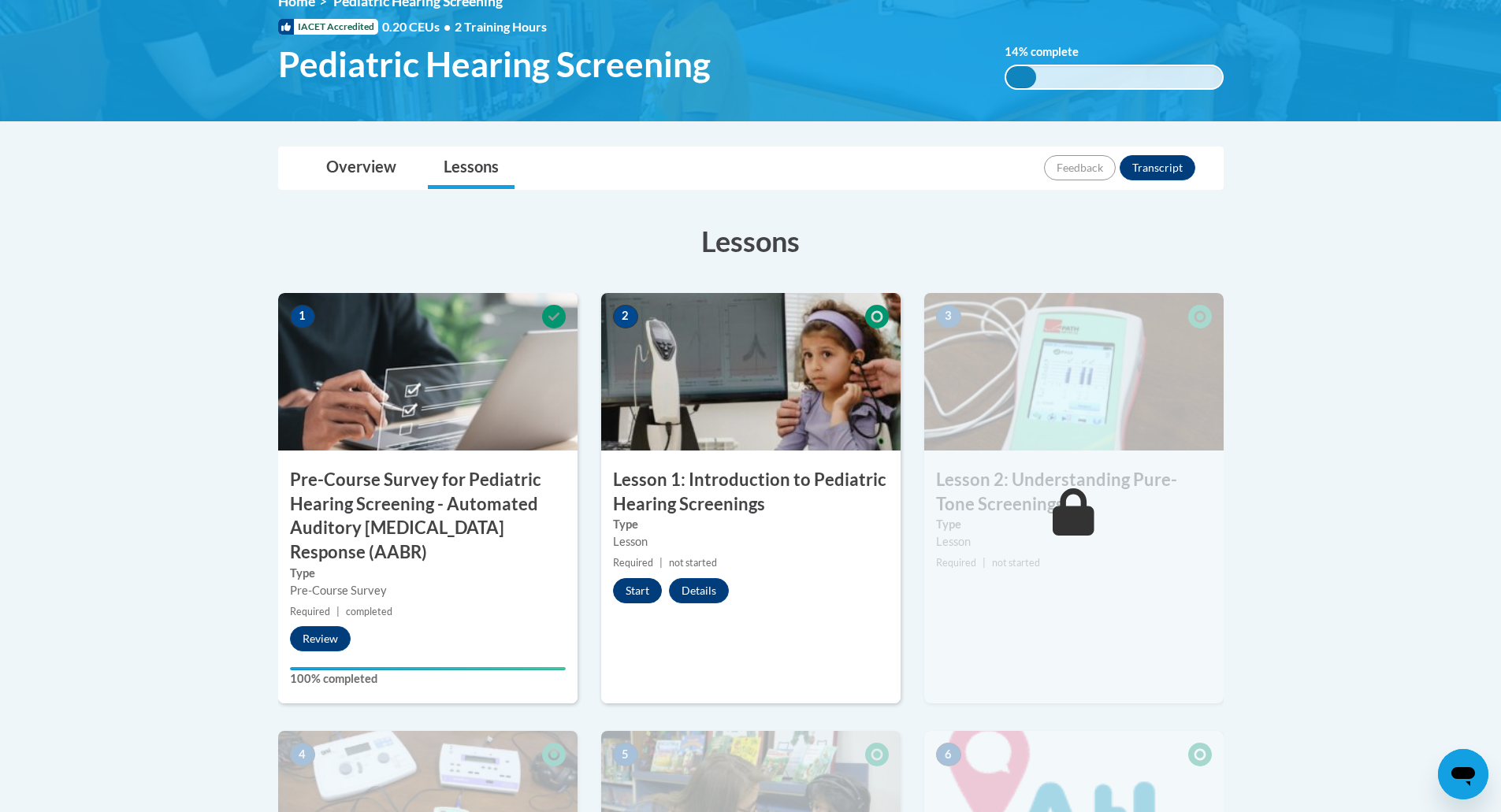
click at [626, 592] on button "Start" at bounding box center [637, 591] width 49 height 25
